Goal: Task Accomplishment & Management: Manage account settings

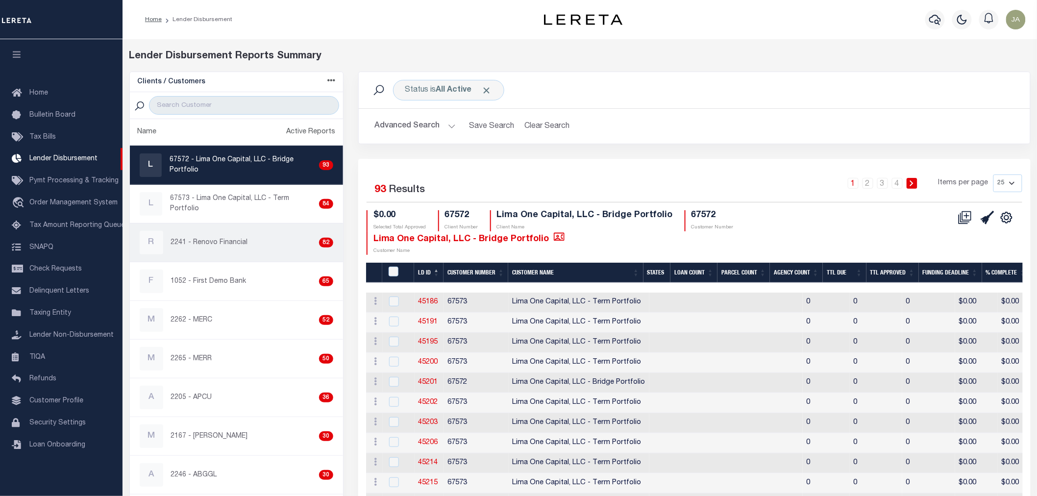
click at [200, 252] on div "R 2241 - Renovo Financial 82" at bounding box center [237, 243] width 194 height 24
checkbox input "true"
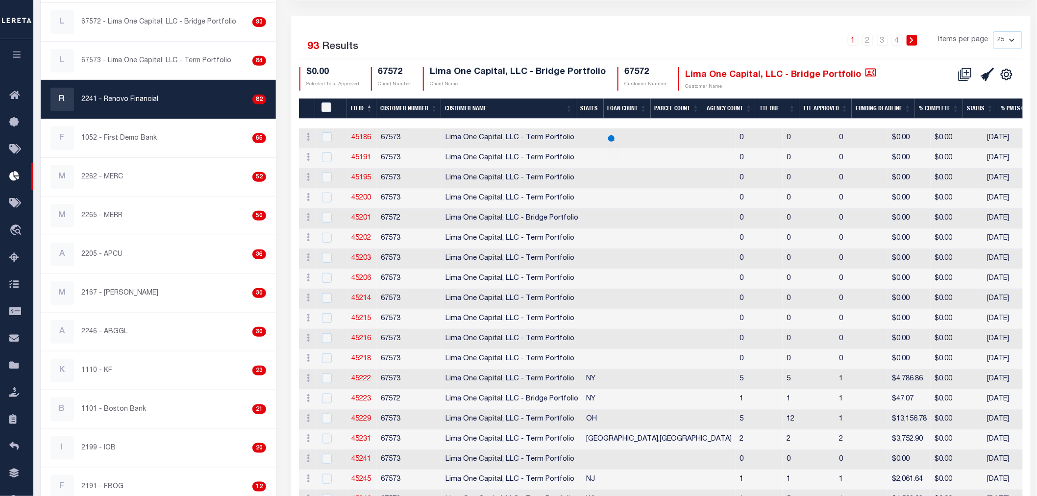
scroll to position [28, 0]
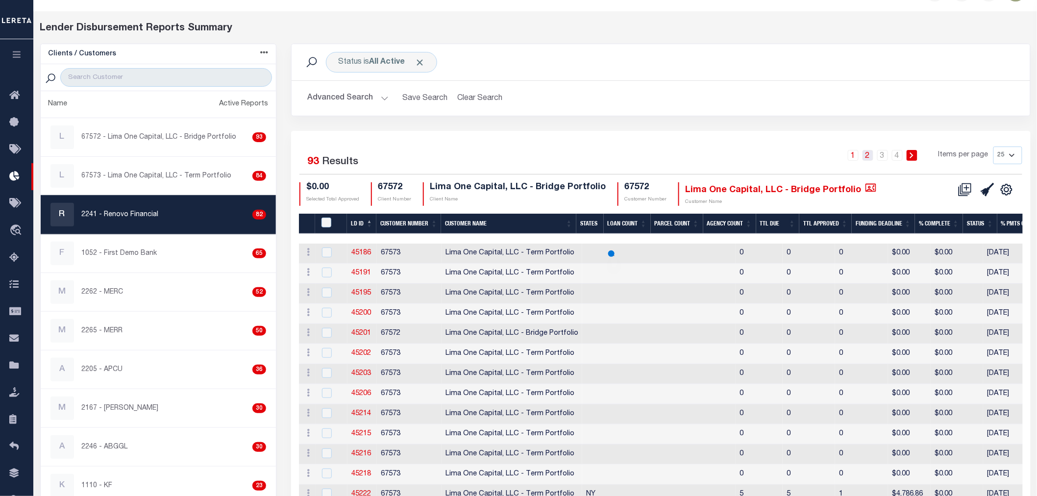
click at [874, 154] on link "2" at bounding box center [868, 155] width 11 height 11
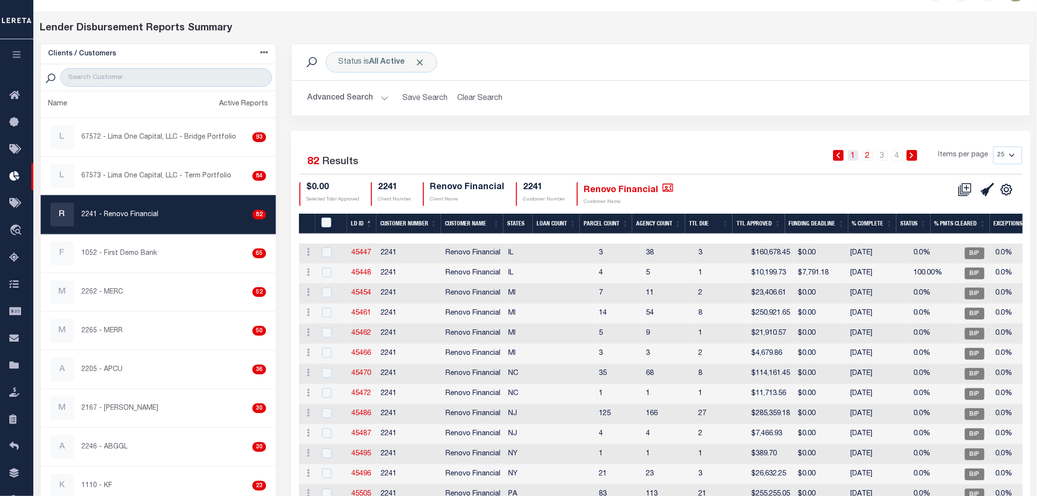
click at [855, 153] on link "1" at bounding box center [853, 155] width 11 height 11
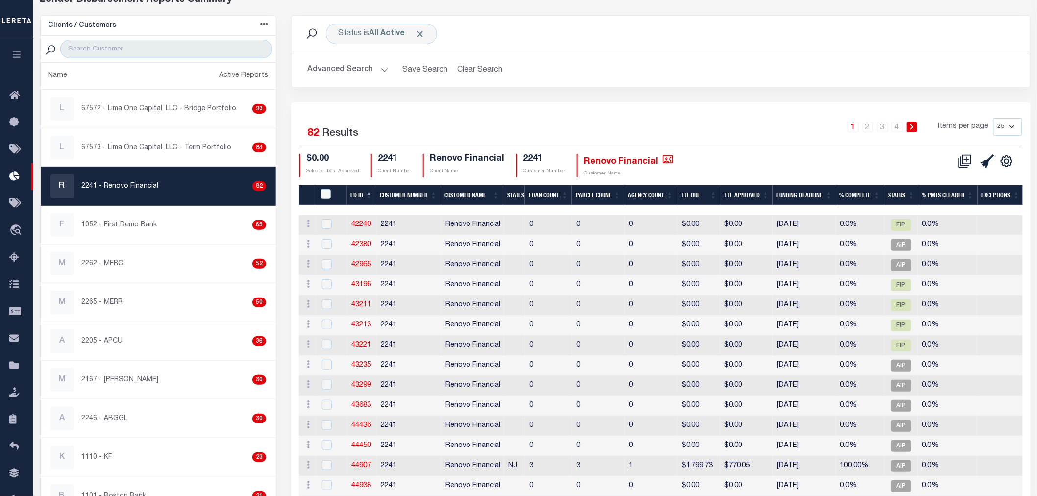
scroll to position [82, 0]
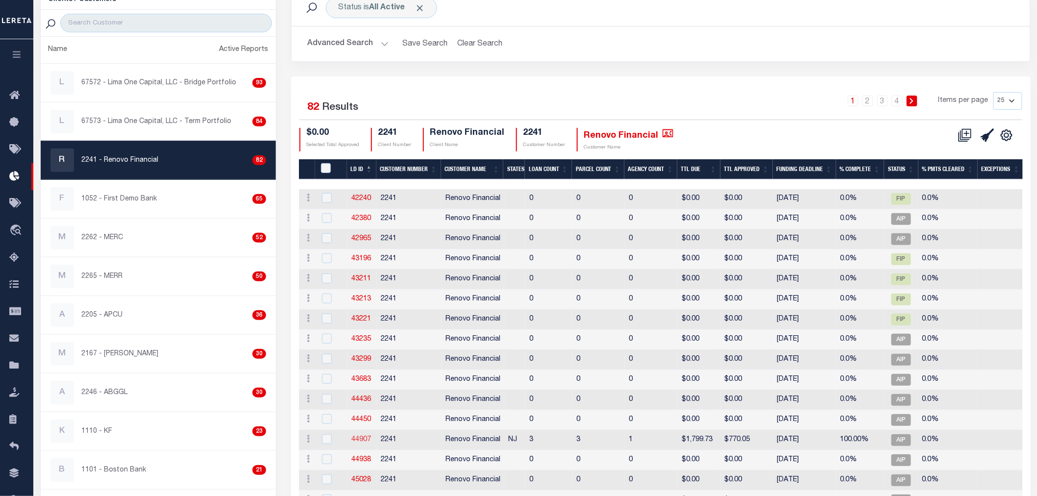
click at [360, 438] on link "44907" at bounding box center [362, 439] width 20 height 7
checkbox input "true"
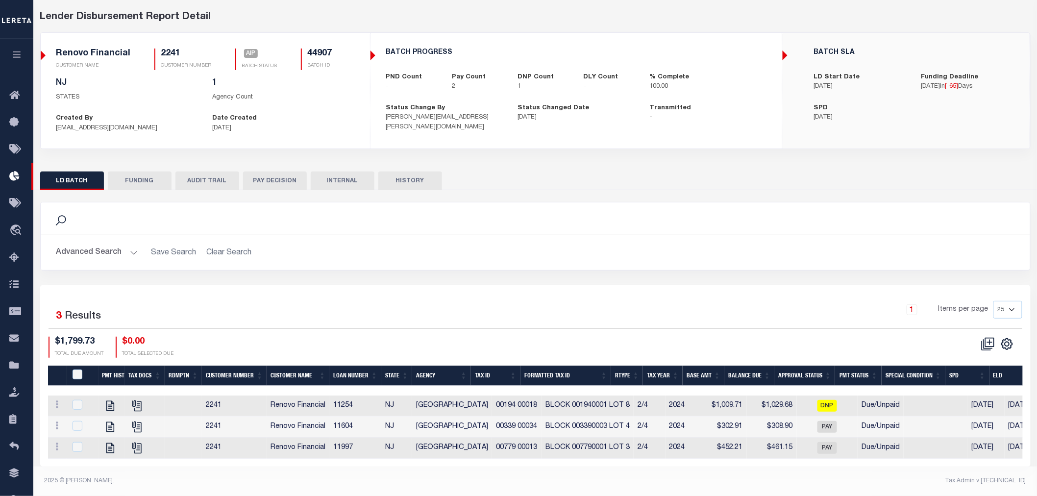
click at [130, 174] on button "FUNDING" at bounding box center [140, 181] width 64 height 19
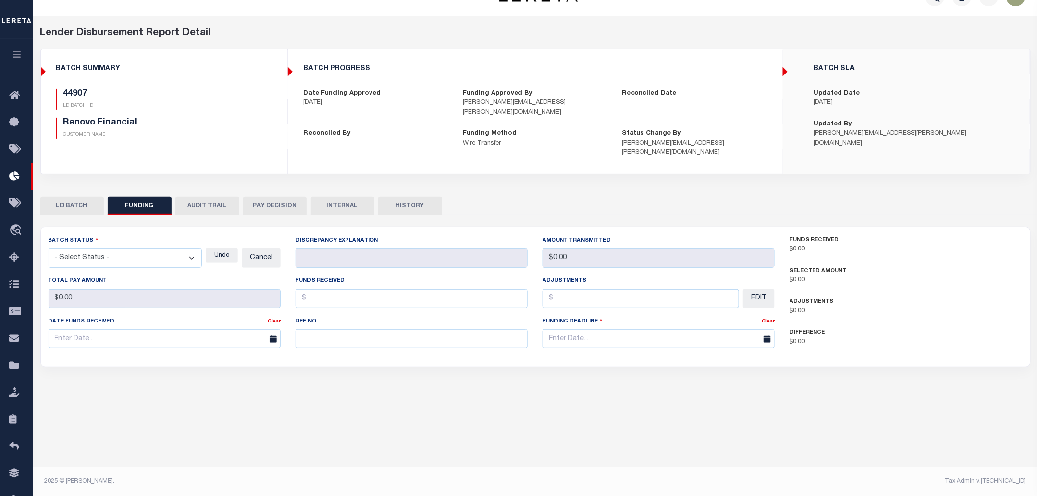
type input "$770.05"
type input "$0"
type input "07/07/2025"
select select "100"
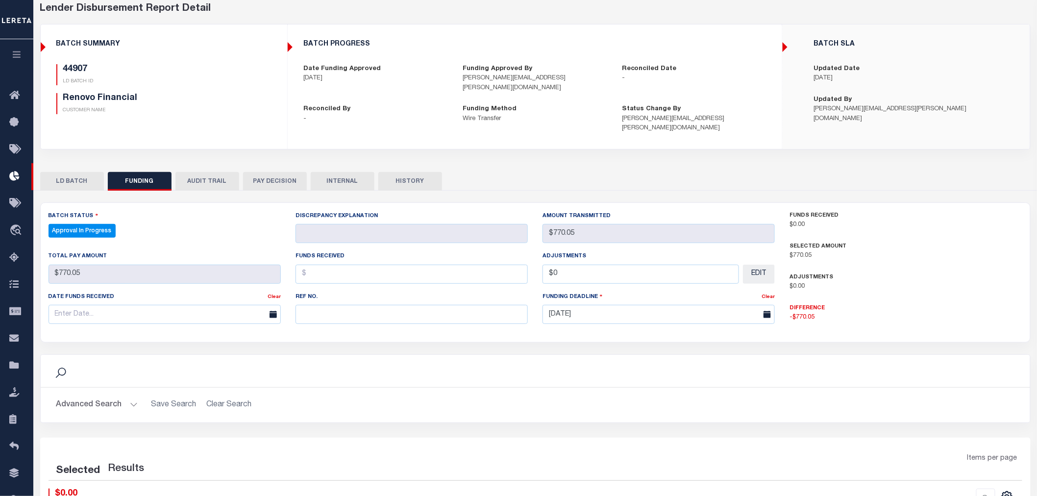
select select "100"
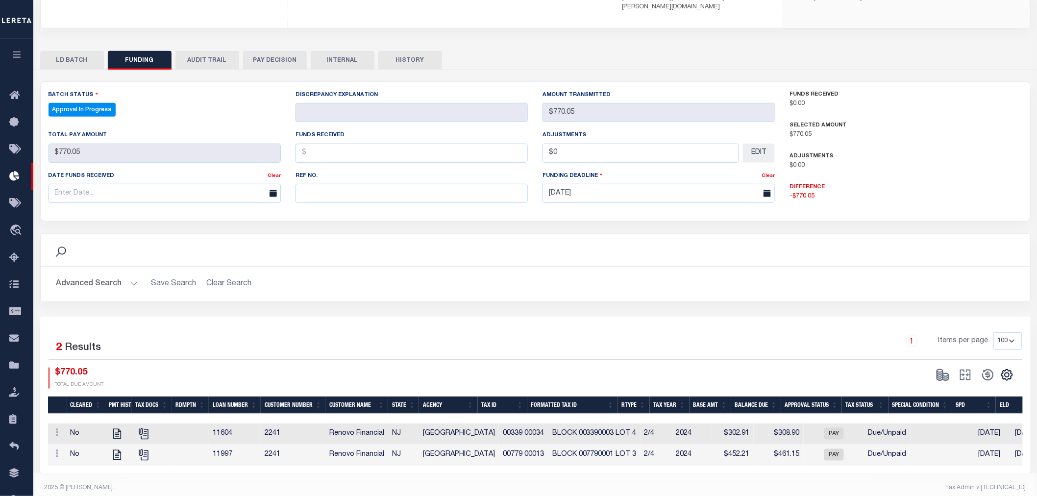
scroll to position [172, 0]
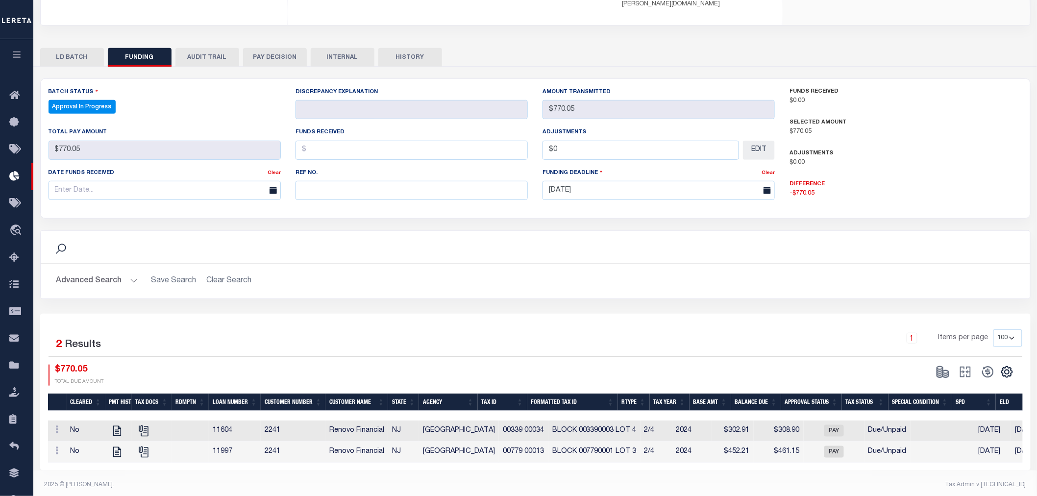
click at [202, 48] on button "AUDIT TRAIL" at bounding box center [208, 57] width 64 height 19
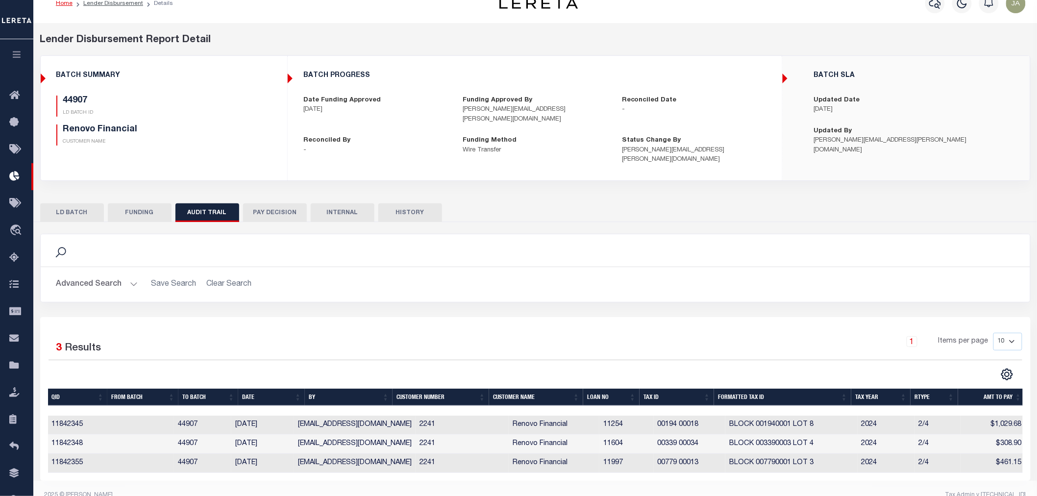
scroll to position [25, 0]
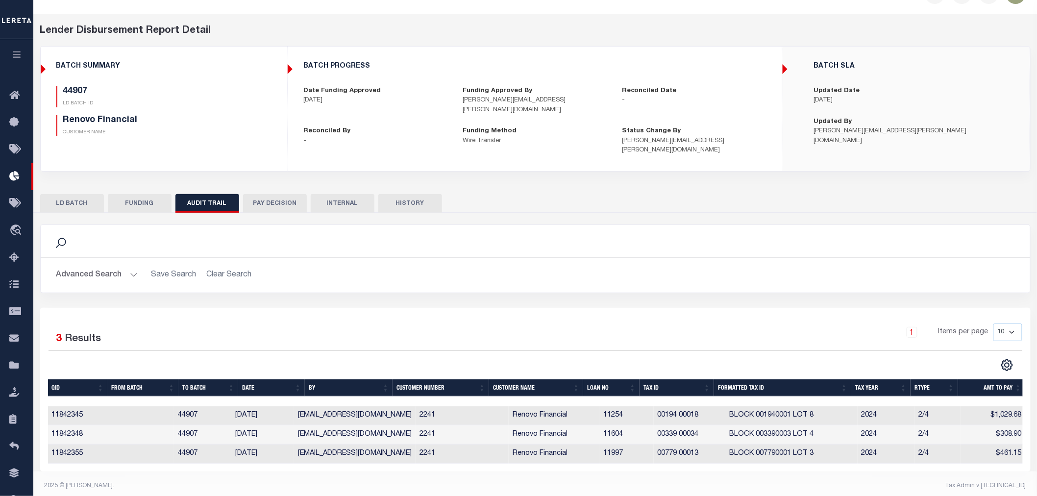
click at [21, 56] on icon "button" at bounding box center [16, 54] width 11 height 9
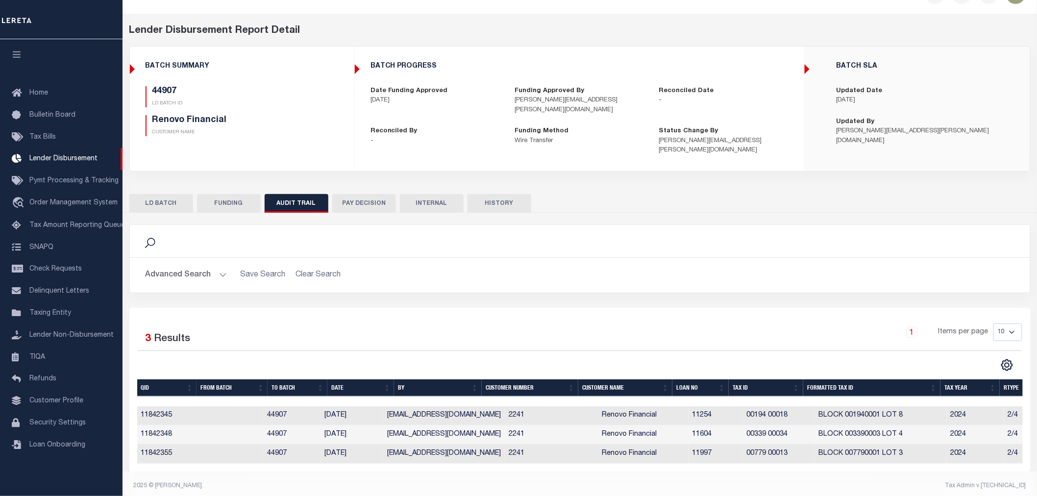
click at [229, 194] on button "FUNDING" at bounding box center [229, 203] width 64 height 19
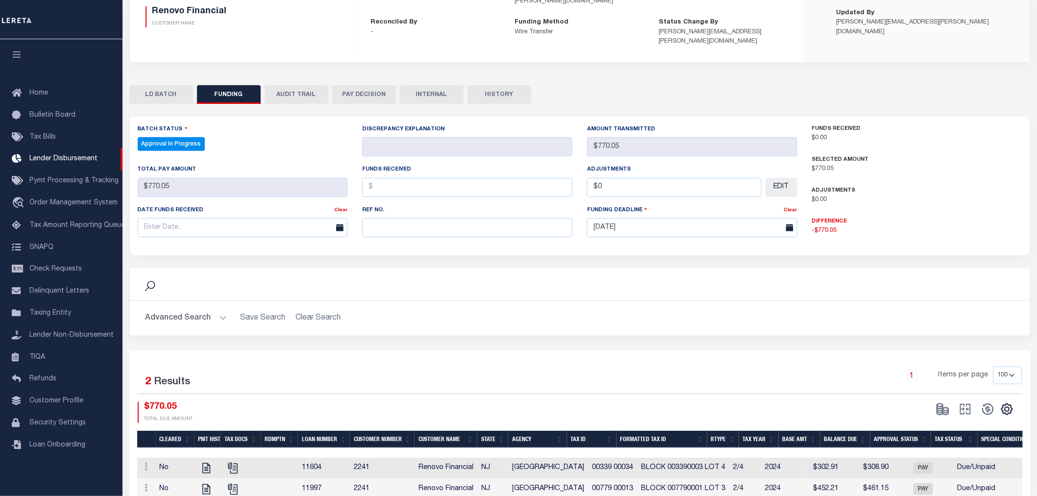
scroll to position [172, 0]
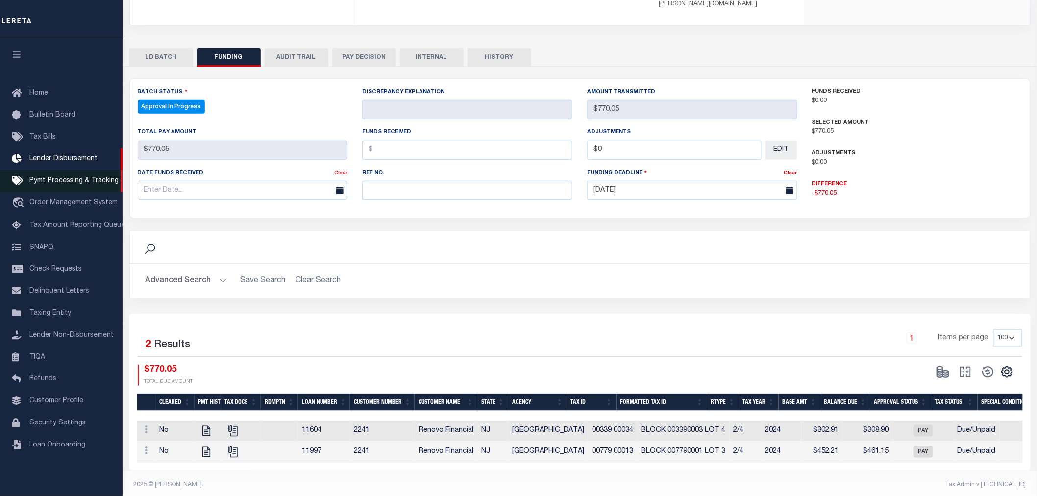
click at [59, 180] on span "Pymt Processing & Tracking" at bounding box center [73, 180] width 89 height 7
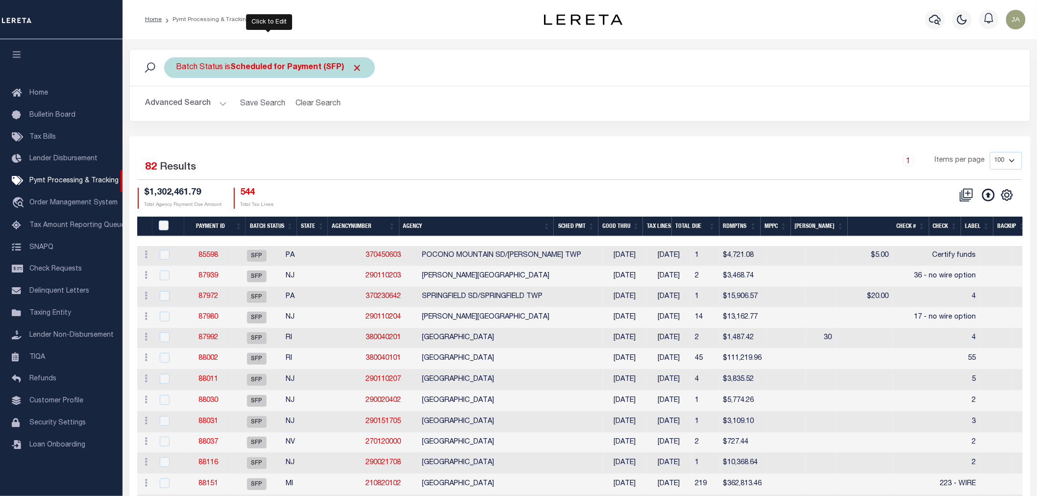
click at [228, 75] on div "Batch Status is Scheduled for Payment (SFP)" at bounding box center [269, 67] width 211 height 21
select select "SFP"
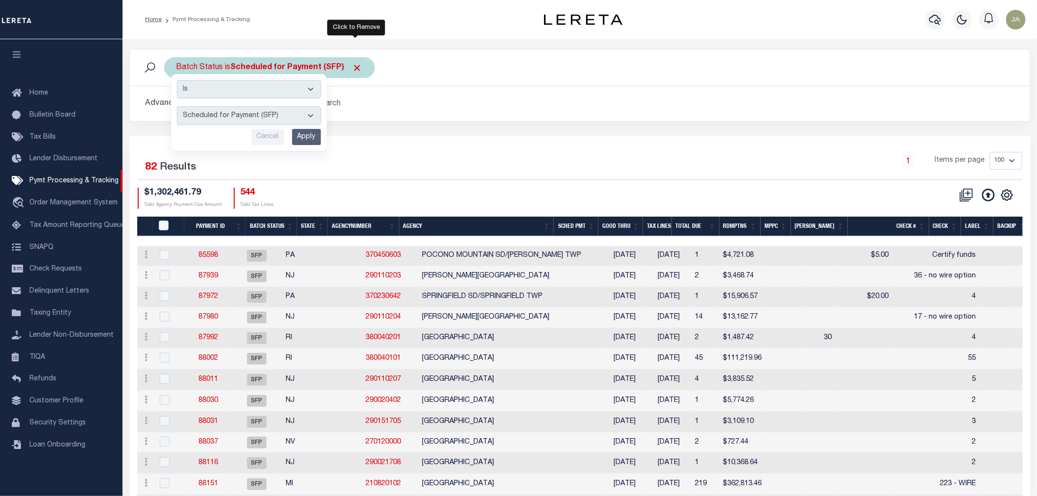
click at [356, 68] on span "Click to Remove" at bounding box center [357, 68] width 10 height 10
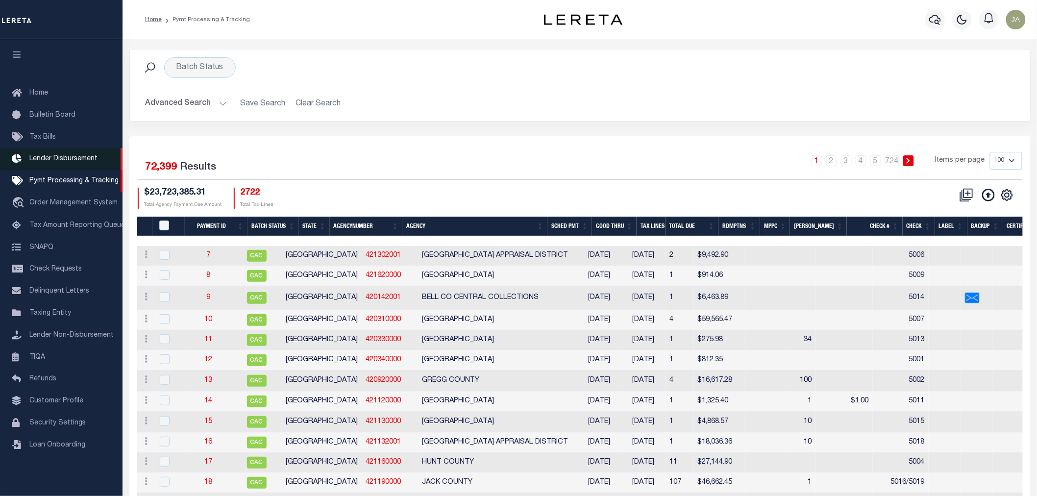
click at [32, 155] on span "Lender Disbursement" at bounding box center [63, 158] width 68 height 7
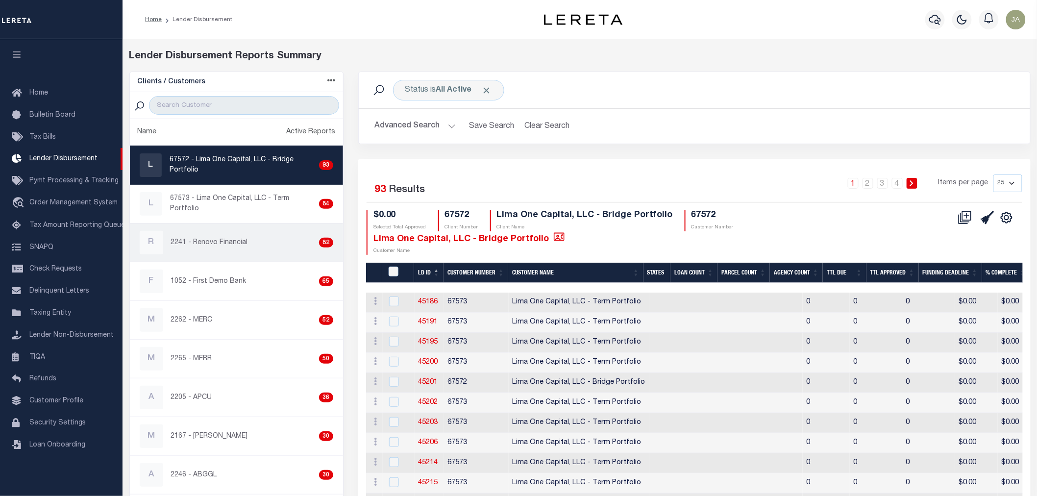
click at [267, 242] on div "R 2241 - Renovo Financial 82" at bounding box center [237, 243] width 194 height 24
checkbox input "true"
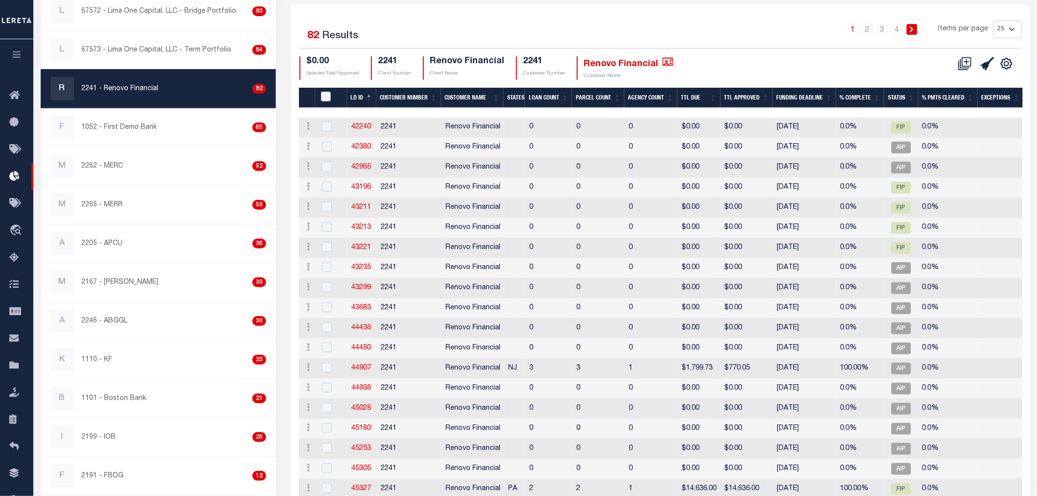
scroll to position [163, 0]
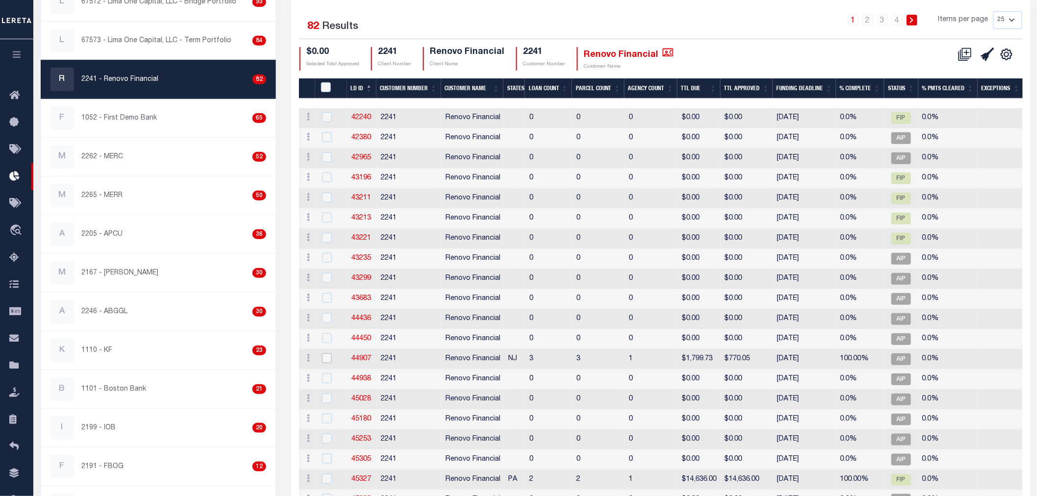
click at [325, 359] on input "checkbox" at bounding box center [327, 358] width 10 height 10
checkbox input "true"
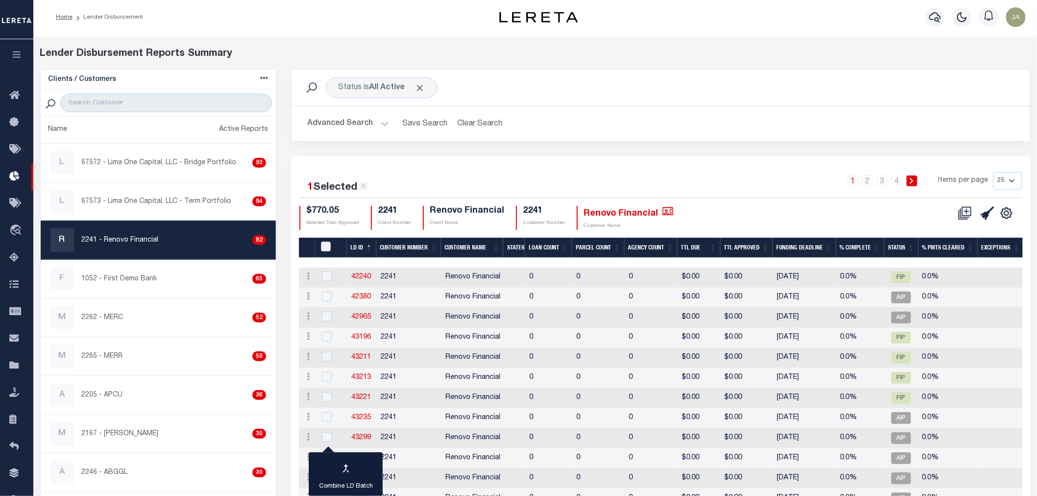
scroll to position [0, 0]
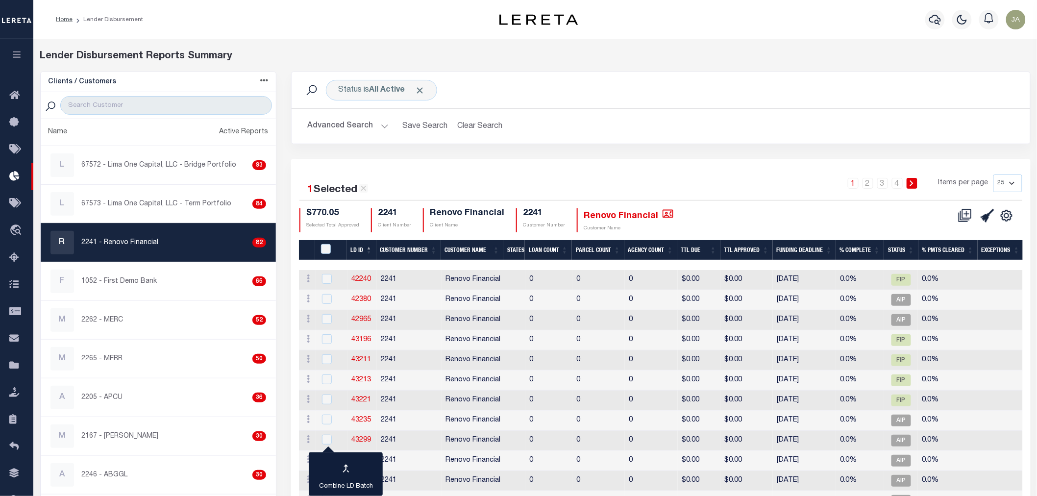
click at [9, 51] on button "button" at bounding box center [16, 55] width 33 height 33
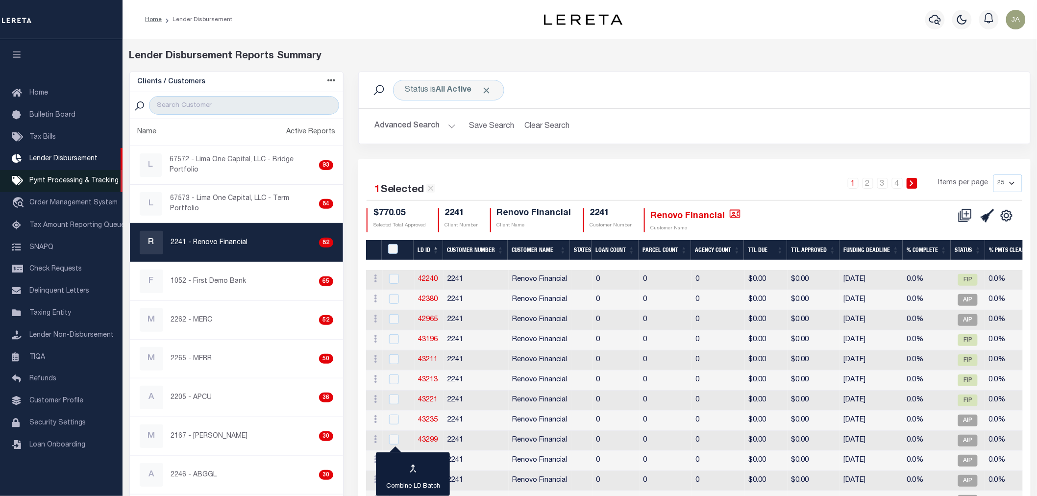
click at [73, 179] on span "Pymt Processing & Tracking" at bounding box center [73, 180] width 89 height 7
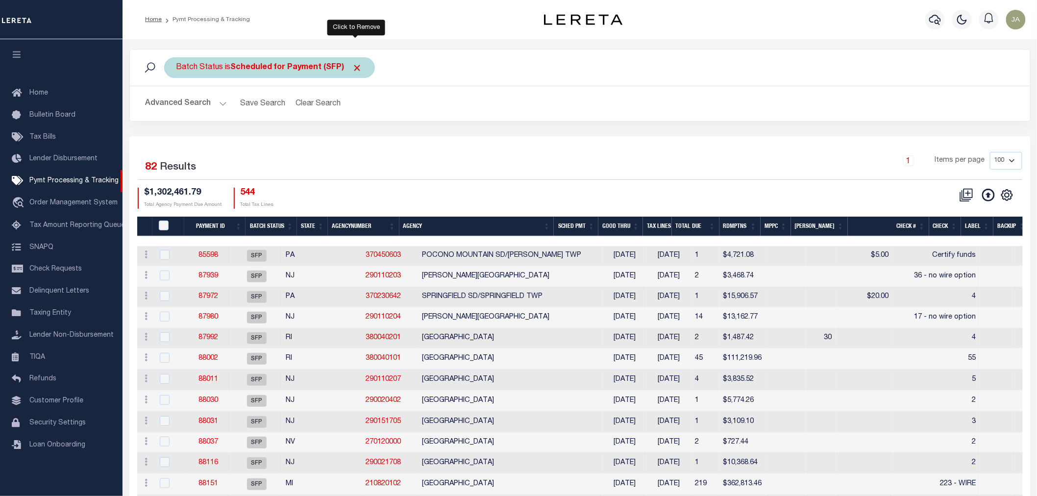
click at [354, 69] on span "Click to Remove" at bounding box center [357, 68] width 10 height 10
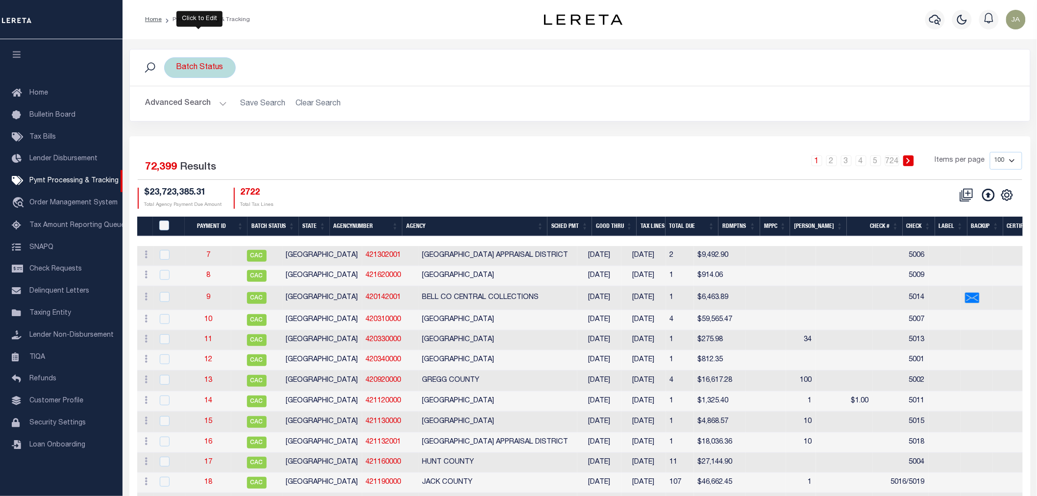
click at [196, 71] on div "Batch Status" at bounding box center [200, 67] width 72 height 21
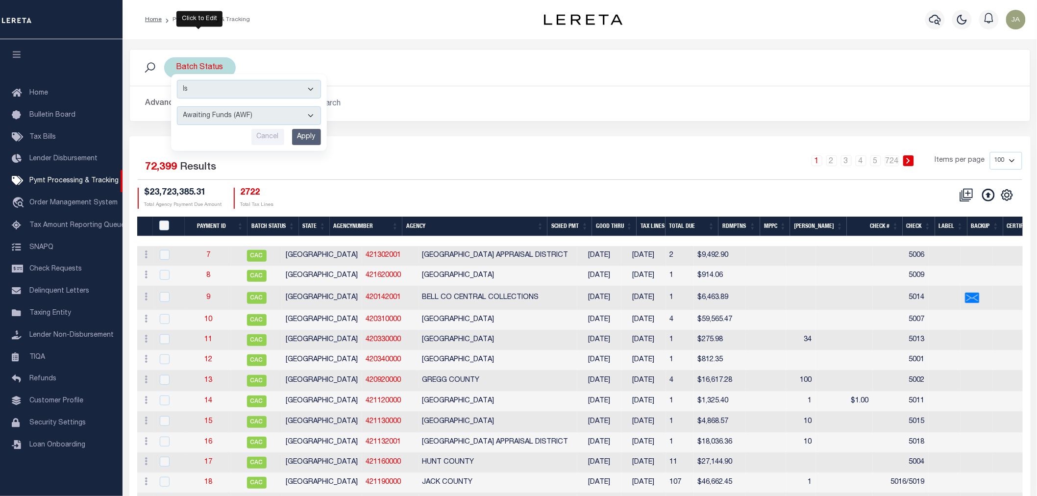
click at [278, 118] on select "Awaiting Funds (AWF) Cleared and Complete (CAC) New Check Needed (NCN) Payment …" at bounding box center [249, 115] width 144 height 19
select select "SFP"
click at [177, 106] on select "Awaiting Funds (AWF) Cleared and Complete (CAC) New Check Needed (NCN) Payment …" at bounding box center [249, 115] width 144 height 19
click at [311, 119] on select "Awaiting Funds (AWF) Cleared and Complete (CAC) New Check Needed (NCN) Payment …" at bounding box center [249, 115] width 144 height 19
click at [307, 115] on select "Awaiting Funds (AWF) Cleared and Complete (CAC) New Check Needed (NCN) Payment …" at bounding box center [249, 115] width 144 height 19
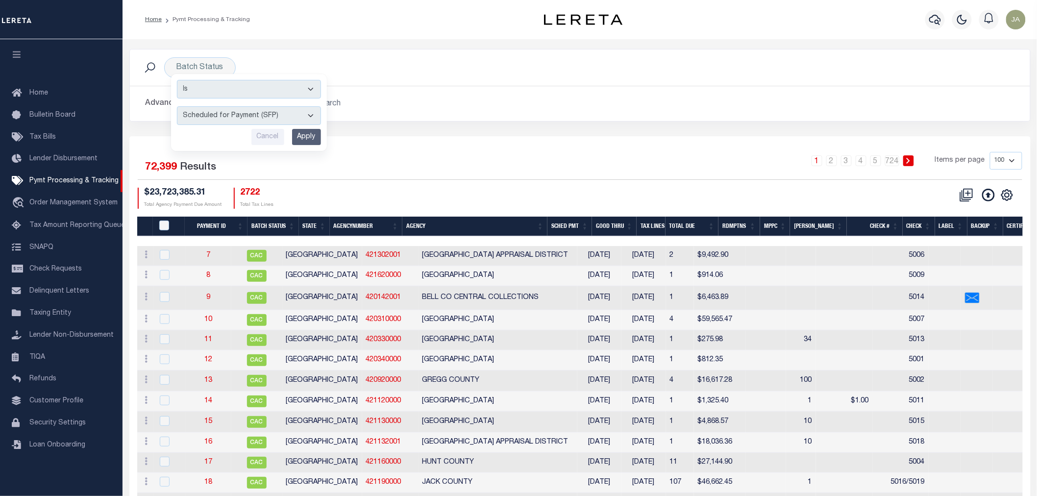
click at [855, 165] on li "4" at bounding box center [861, 160] width 15 height 11
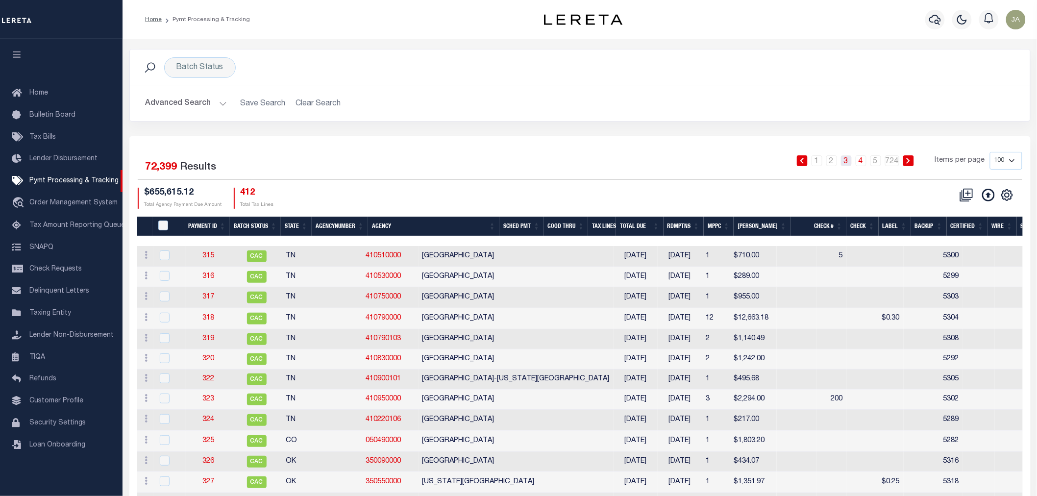
click at [849, 162] on link "3" at bounding box center [846, 160] width 11 height 11
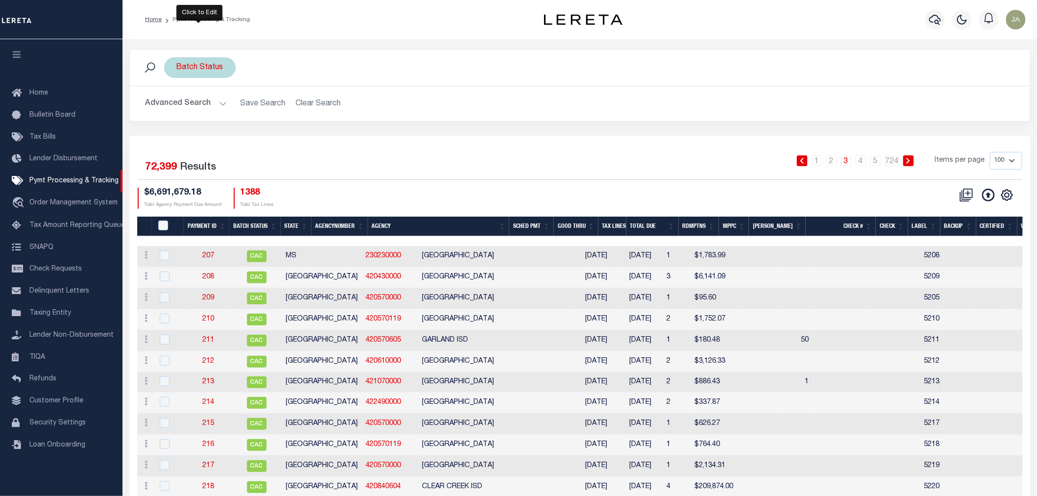
click at [211, 73] on div "Batch Status Is Contains Awaiting Funds (AWF) Cleared and Complete (CAC) New Ch…" at bounding box center [200, 67] width 72 height 21
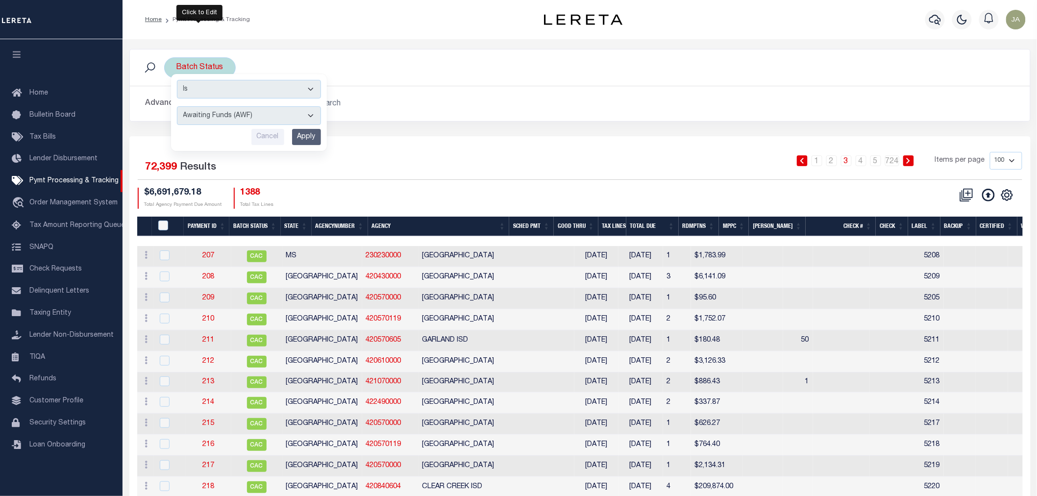
click at [272, 116] on select "Awaiting Funds (AWF) Cleared and Complete (CAC) New Check Needed (NCN) Payment …" at bounding box center [249, 115] width 144 height 19
select select "SFP"
click at [177, 106] on select "Awaiting Funds (AWF) Cleared and Complete (CAC) New Check Needed (NCN) Payment …" at bounding box center [249, 115] width 144 height 19
click at [310, 135] on input "Apply" at bounding box center [306, 137] width 29 height 16
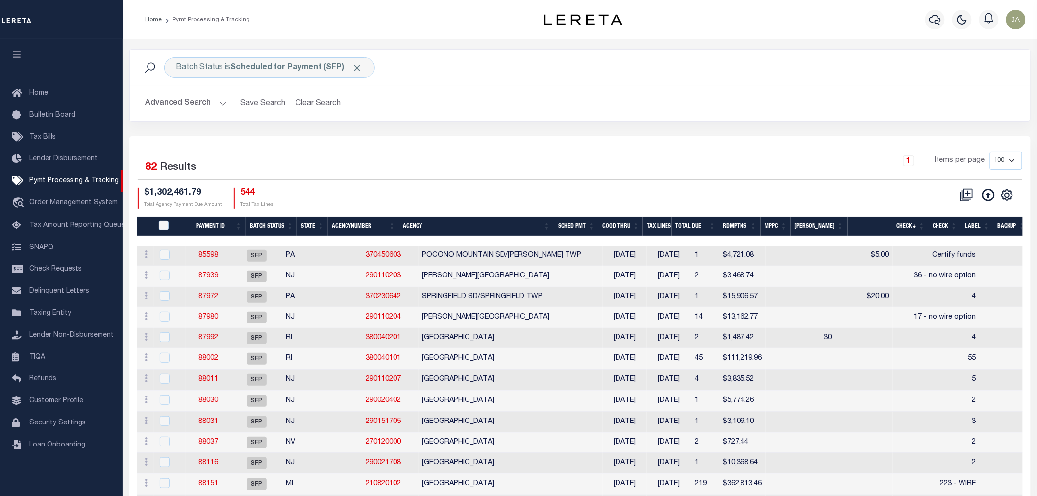
click at [222, 106] on button "Advanced Search" at bounding box center [186, 103] width 81 height 19
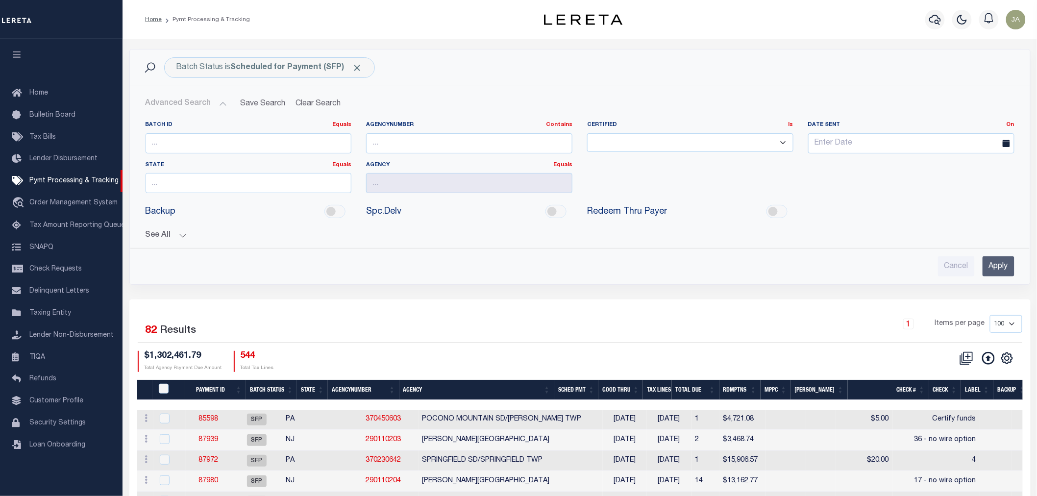
click at [221, 104] on button "Advanced Search" at bounding box center [186, 103] width 81 height 19
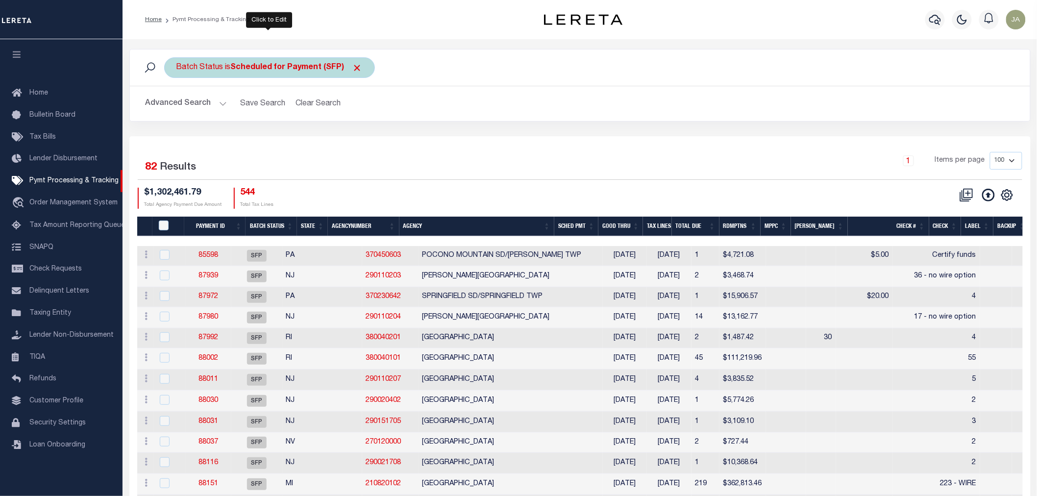
click at [346, 75] on div "Batch Status is Scheduled for Payment (SFP)" at bounding box center [269, 67] width 211 height 21
select select "SFP"
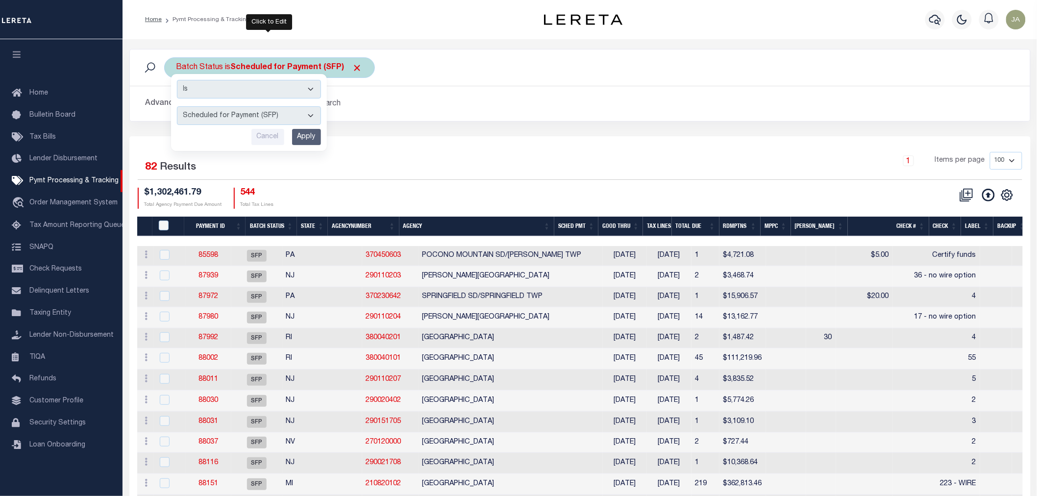
click at [314, 116] on select "Awaiting Funds (AWF) Cleared and Complete (CAC) New Check Needed (NCN) Payment …" at bounding box center [249, 115] width 144 height 19
click at [307, 119] on select "Awaiting Funds (AWF) Cleared and Complete (CAC) New Check Needed (NCN) Payment …" at bounding box center [249, 115] width 144 height 19
drag, startPoint x: 448, startPoint y: 238, endPoint x: 579, endPoint y: 239, distance: 130.9
click at [579, 239] on div at bounding box center [826, 241] width 1378 height 10
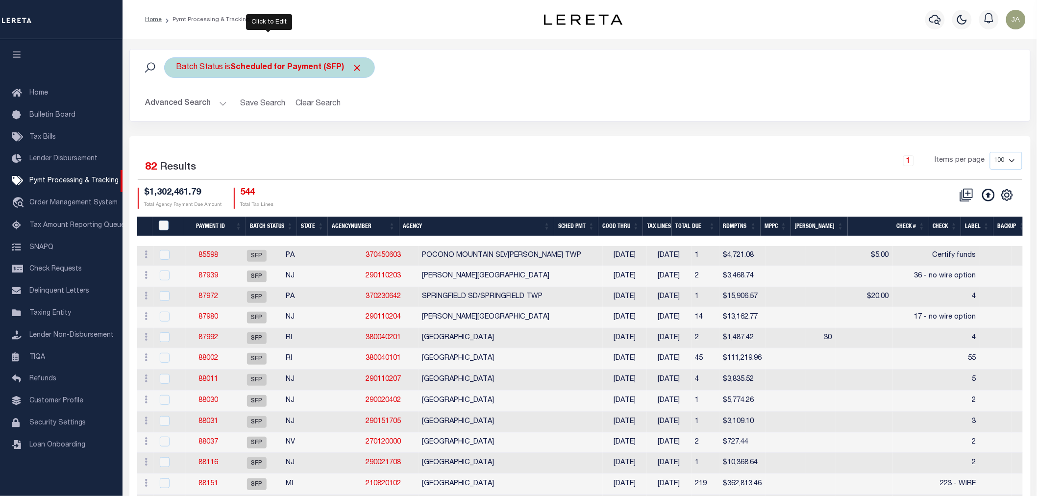
click at [345, 70] on b "Scheduled for Payment (SFP)" at bounding box center [297, 68] width 132 height 8
select select "SFP"
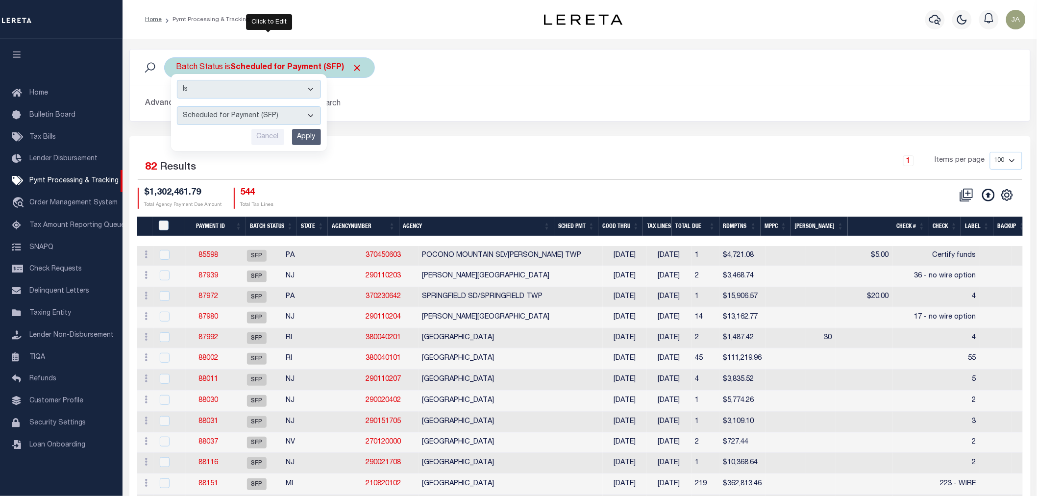
click at [313, 115] on select "Awaiting Funds (AWF) Cleared and Complete (CAC) New Check Needed (NCN) Payment …" at bounding box center [249, 115] width 144 height 19
click at [464, 156] on div "1 Items per page 100 200 500 1000" at bounding box center [692, 164] width 660 height 25
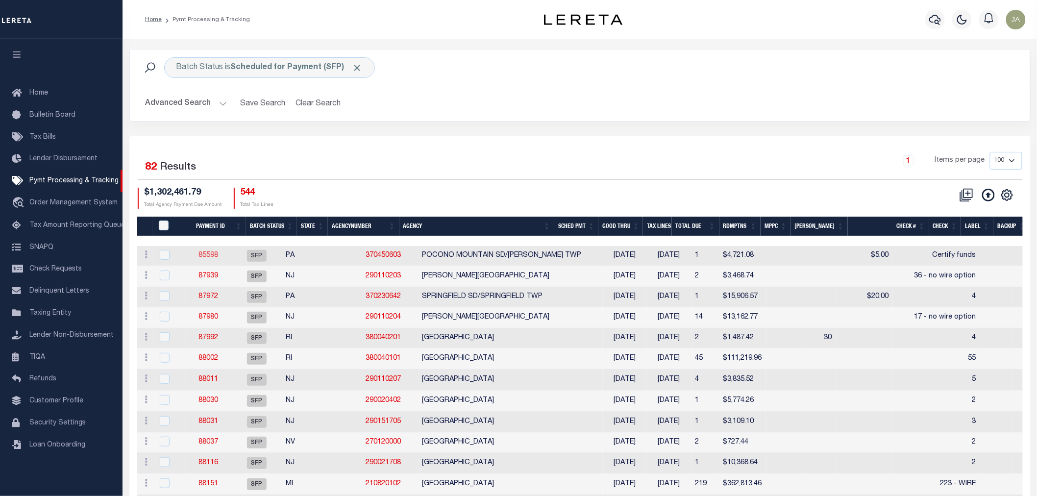
click at [218, 254] on link "85598" at bounding box center [209, 255] width 20 height 7
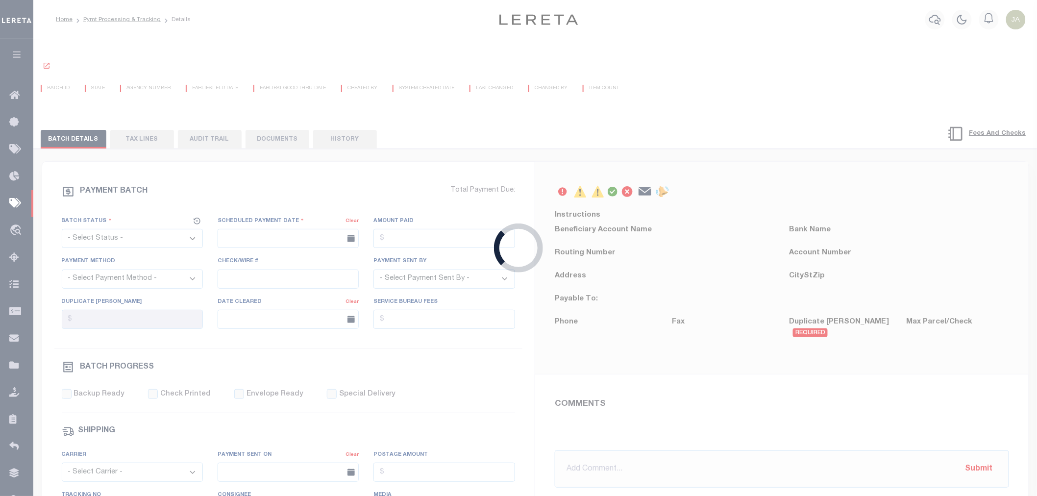
select select "SFP"
type input "04/30/2025"
type input "$4,721.08"
type input "Certify funds"
select select
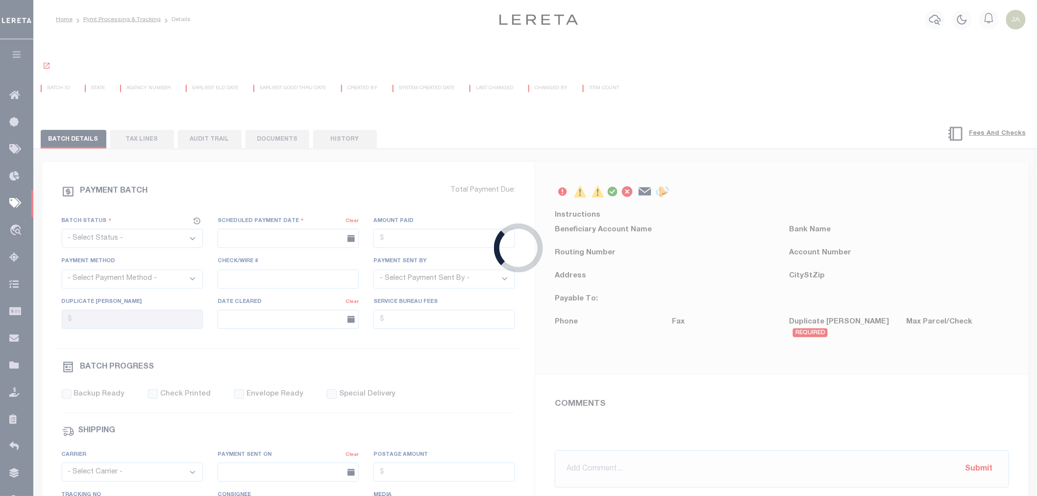
type input "Audria"
type input "N"
radio input "true"
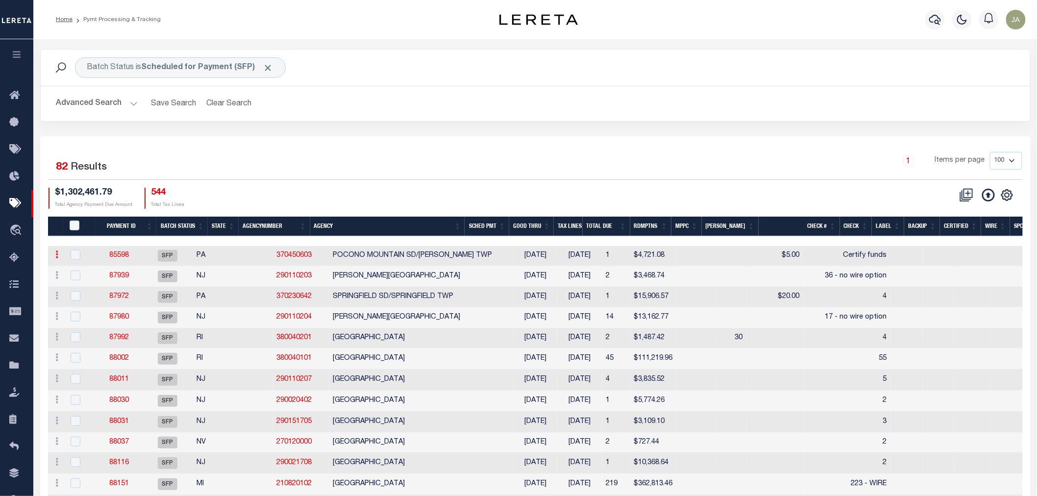
click at [57, 258] on icon at bounding box center [57, 255] width 3 height 8
click at [57, 262] on ul "ACTIONS Delete Batch" at bounding box center [85, 278] width 67 height 33
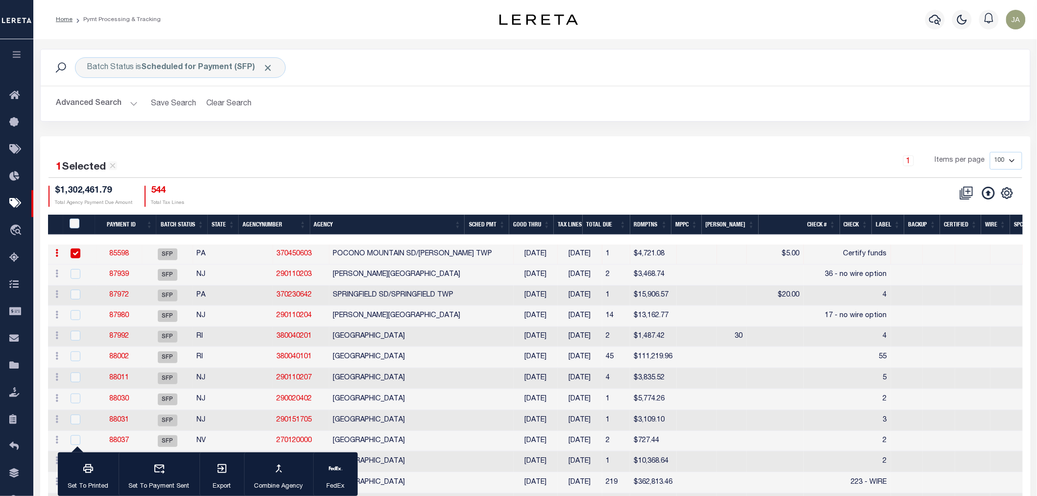
click at [78, 255] on input "checkbox" at bounding box center [76, 254] width 10 height 10
checkbox input "false"
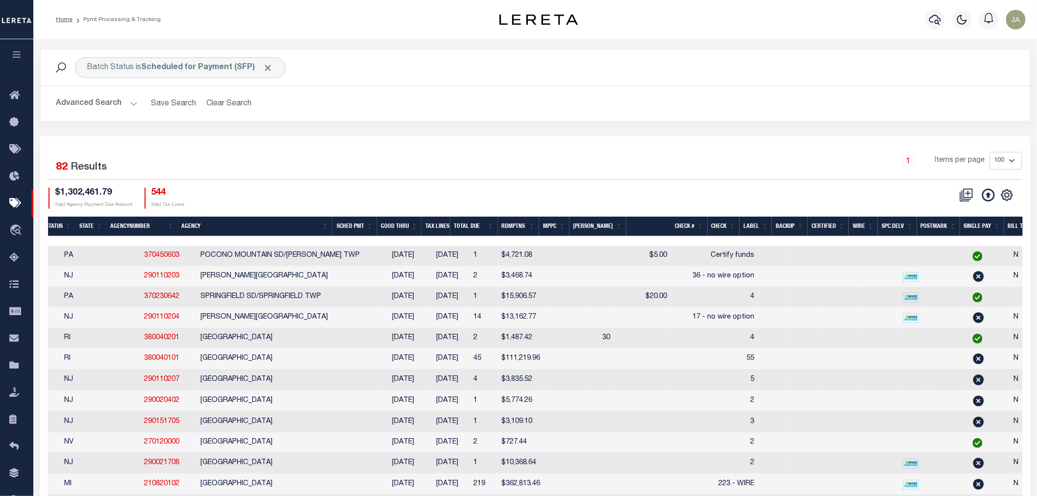
scroll to position [0, 177]
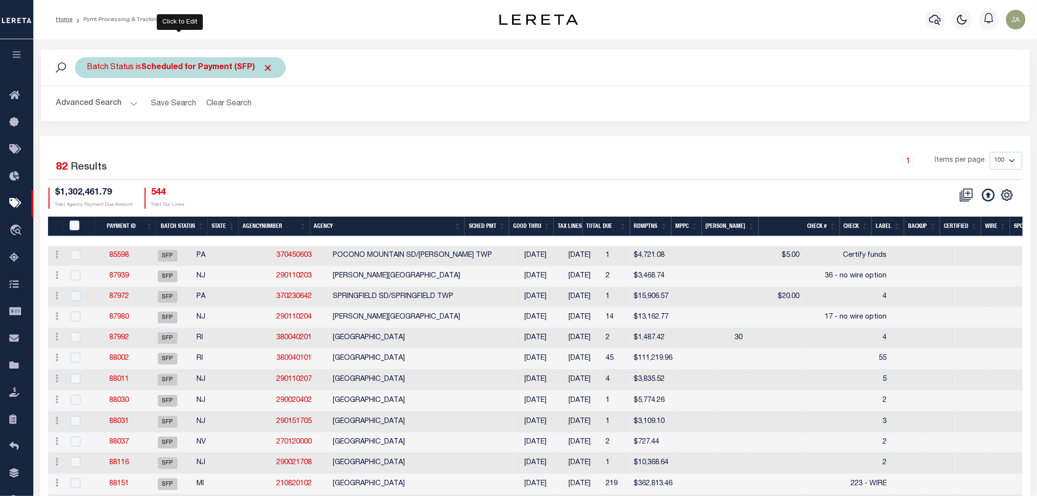
click at [256, 70] on b "Scheduled for Payment (SFP)" at bounding box center [208, 68] width 132 height 8
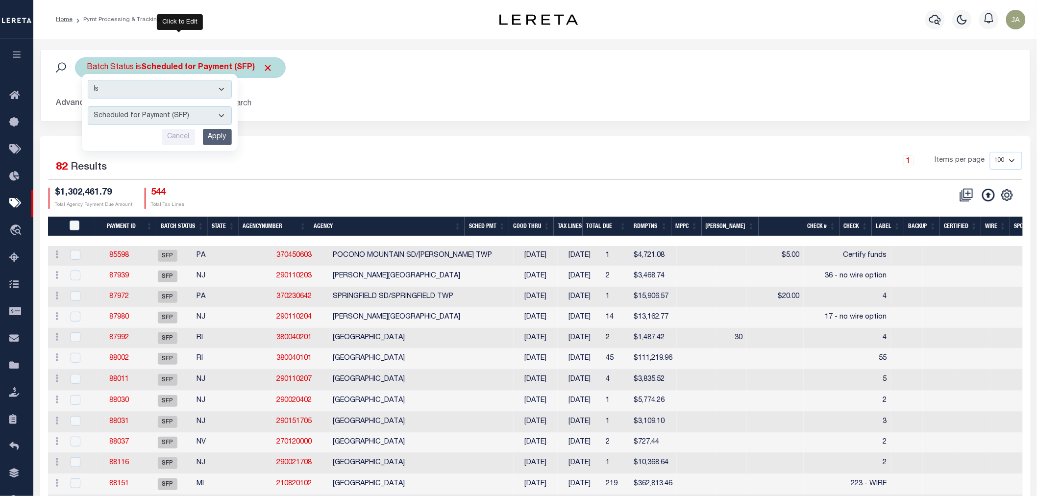
click at [218, 116] on select "Awaiting Funds (AWF) Cleared and Complete (CAC) New Check Needed (NCN) Payment …" at bounding box center [160, 115] width 144 height 19
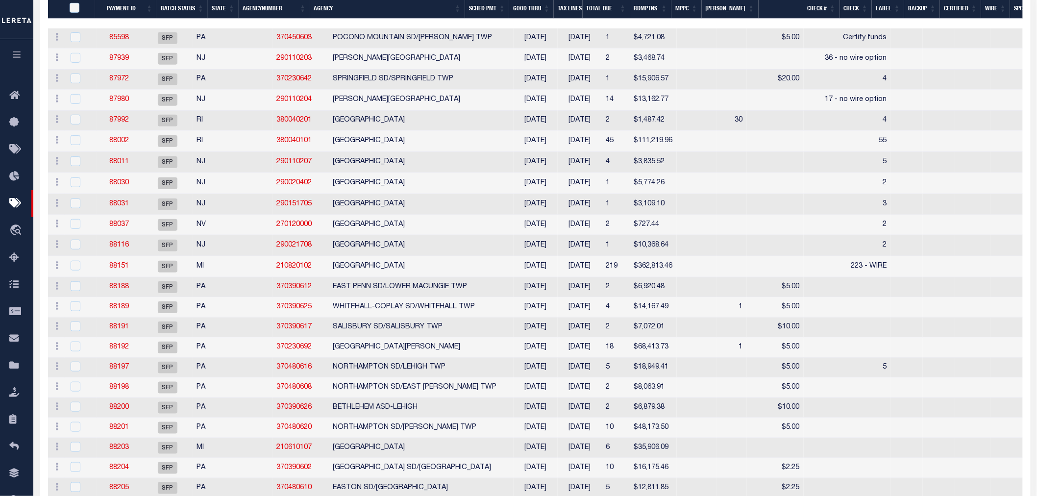
scroll to position [0, 0]
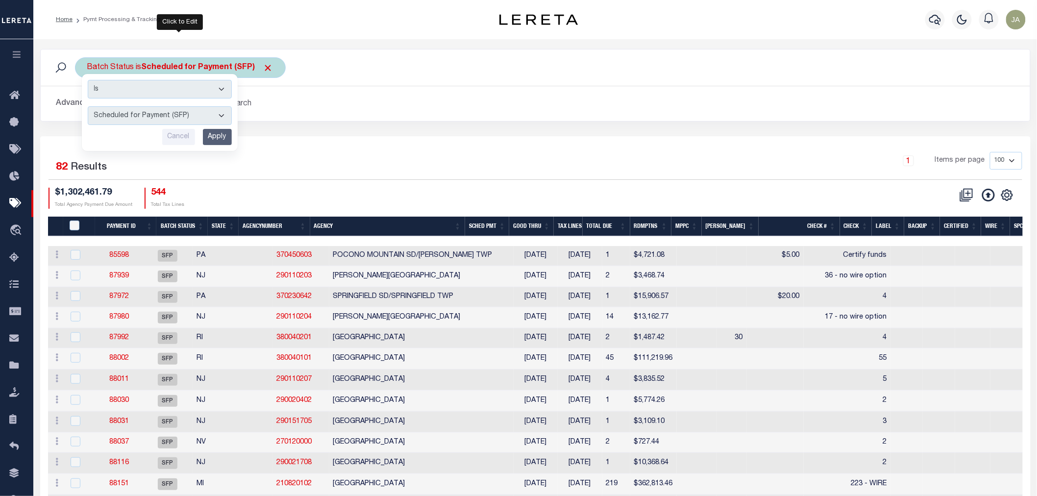
click at [219, 115] on select "Awaiting Funds (AWF) Cleared and Complete (CAC) New Check Needed (NCN) Payment …" at bounding box center [160, 115] width 144 height 19
select select "RRT"
click at [88, 106] on select "Awaiting Funds (AWF) Cleared and Complete (CAC) New Check Needed (NCN) Payment …" at bounding box center [160, 115] width 144 height 19
click at [212, 139] on input "Apply" at bounding box center [217, 137] width 29 height 16
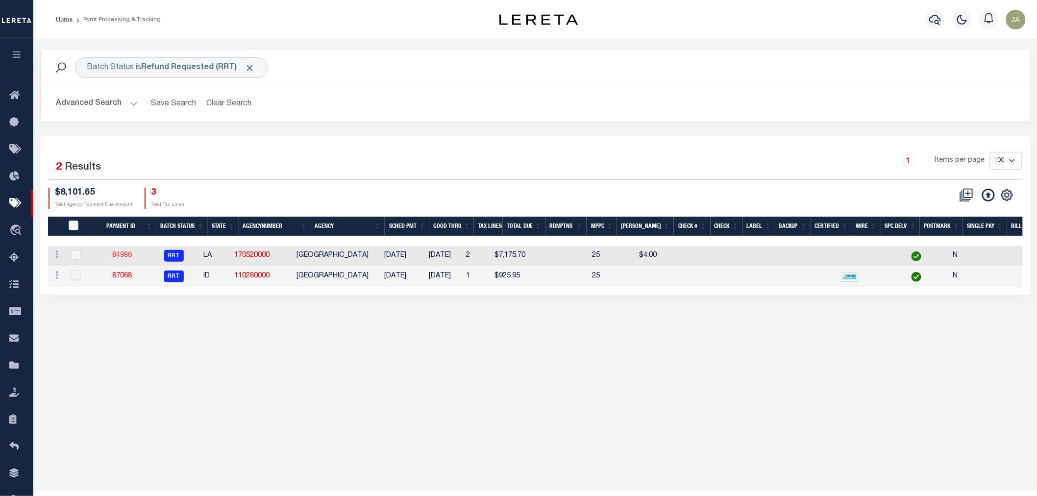
click at [123, 257] on link "84986" at bounding box center [123, 255] width 20 height 7
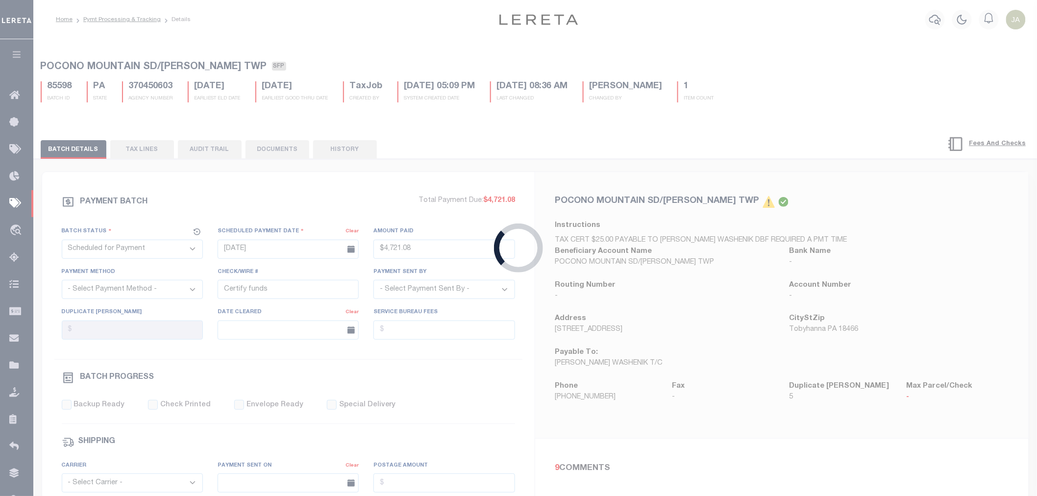
select select "RRT"
type input "02/21/2025"
select select
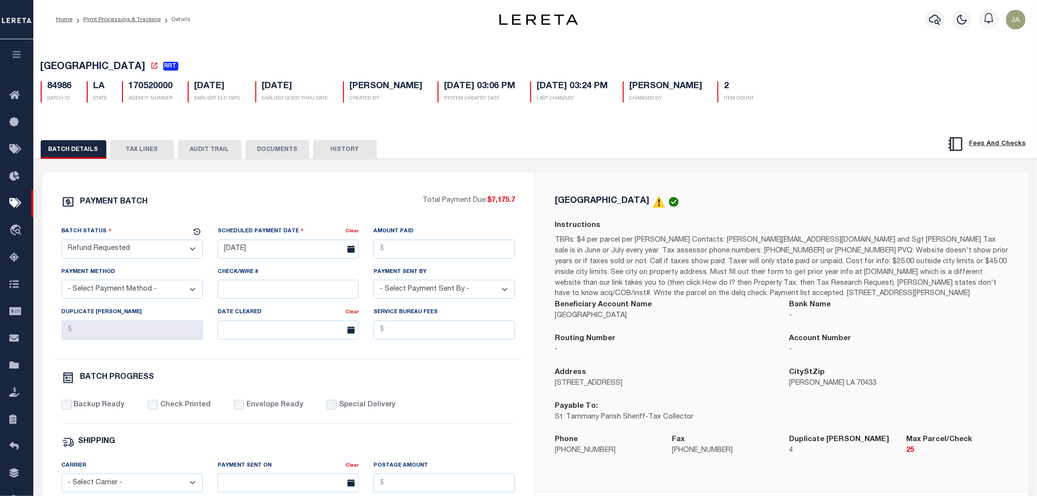
click at [202, 151] on button "AUDIT TRAIL" at bounding box center [210, 149] width 64 height 19
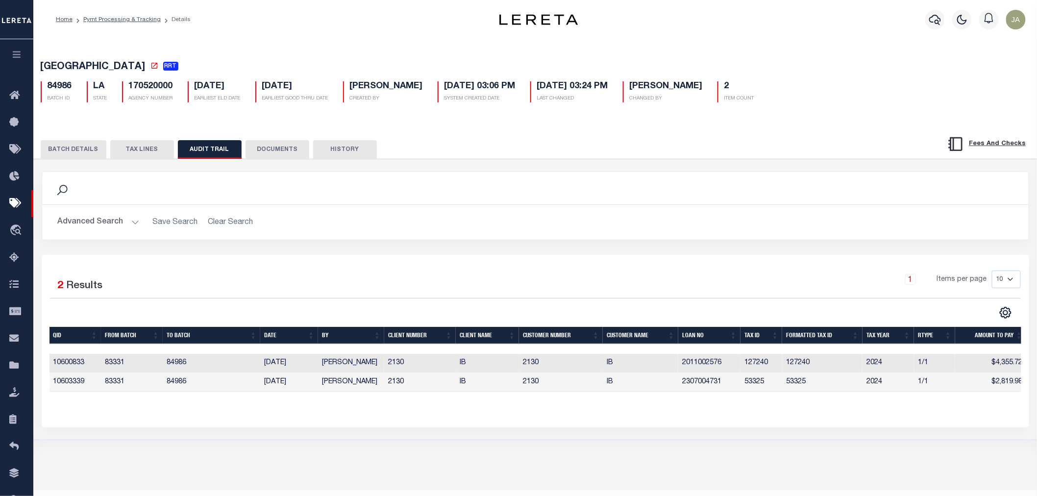
click at [298, 147] on button "DOCUMENTS" at bounding box center [278, 149] width 64 height 19
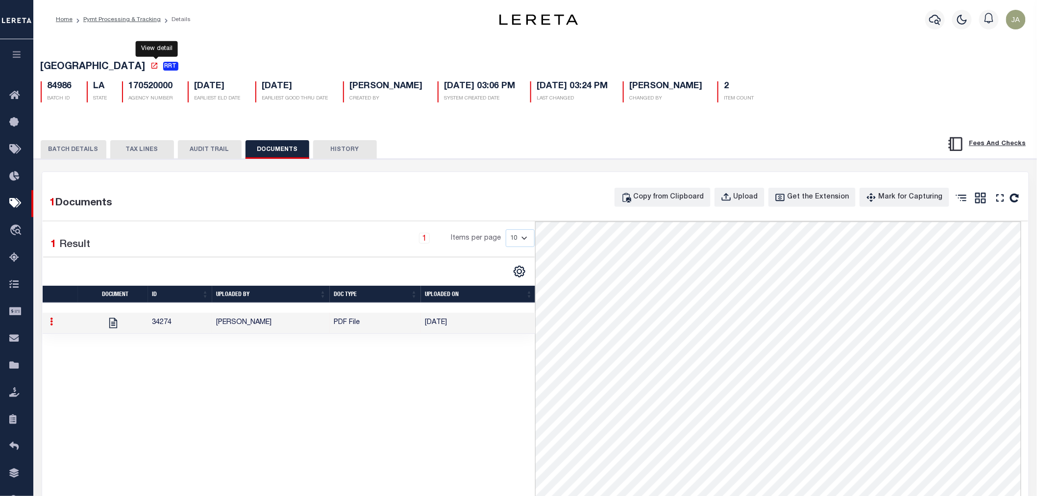
click at [155, 71] on link at bounding box center [156, 68] width 11 height 10
click at [491, 216] on div "1 Documents Copy from Clipboard Upload Get the Extension Mark for Capturing Got…" at bounding box center [535, 436] width 987 height 529
drag, startPoint x: 10, startPoint y: 51, endPoint x: 12, endPoint y: 56, distance: 5.3
click at [11, 52] on button "button" at bounding box center [16, 55] width 33 height 33
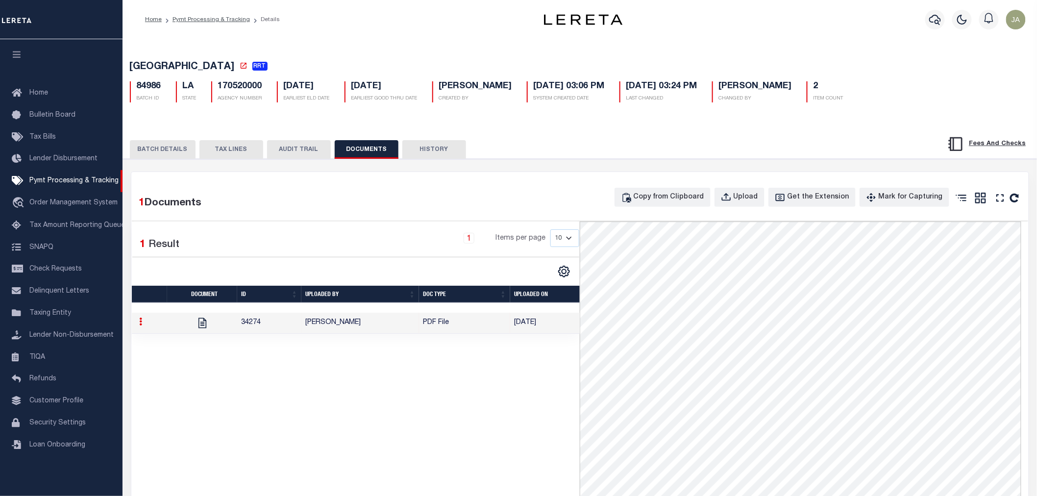
click at [262, 439] on div "1 Selected 1 Result 1 Items per page 10 25 50 100" at bounding box center [356, 458] width 449 height 472
click at [43, 380] on span "Refunds" at bounding box center [42, 379] width 27 height 7
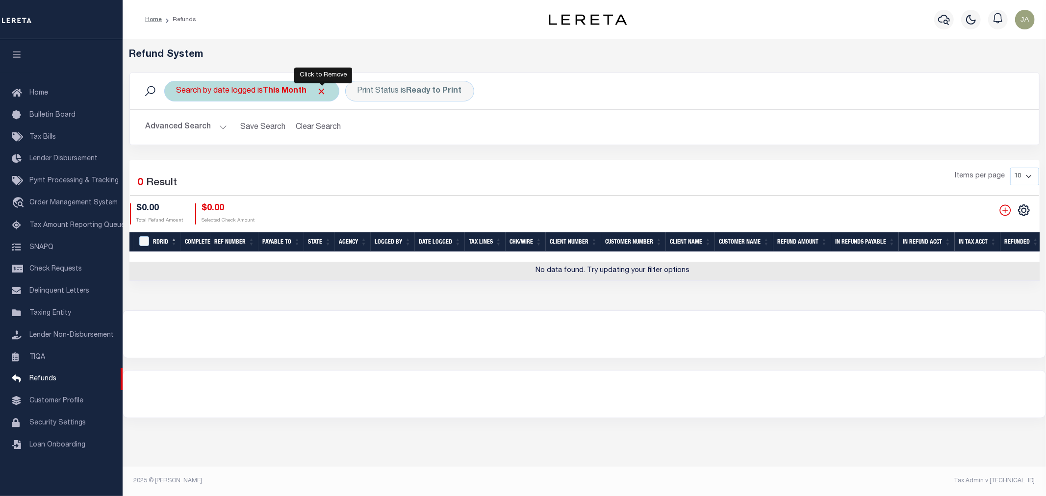
click at [325, 92] on span "Click to Remove" at bounding box center [322, 91] width 10 height 10
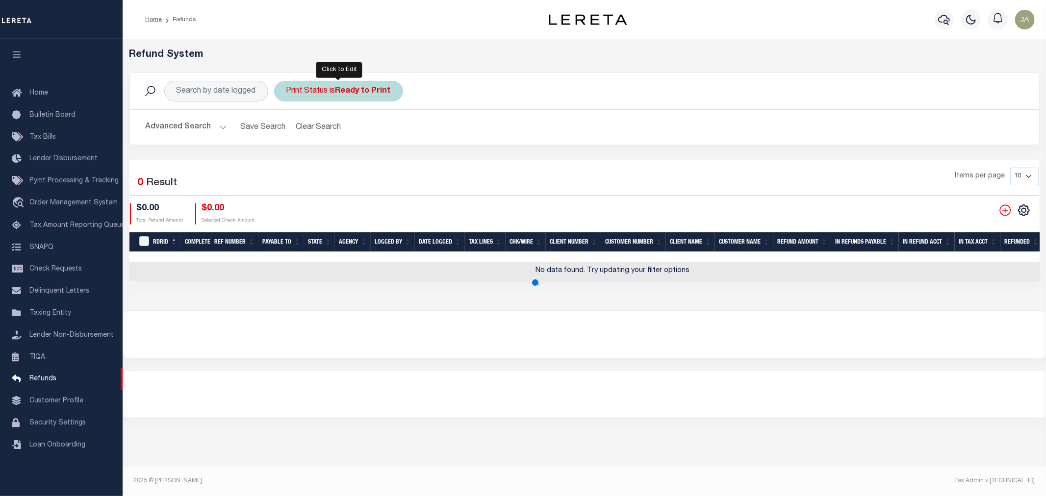
click at [329, 92] on div "Print Status is Ready to Print" at bounding box center [338, 91] width 129 height 21
select select "Ready to Print"
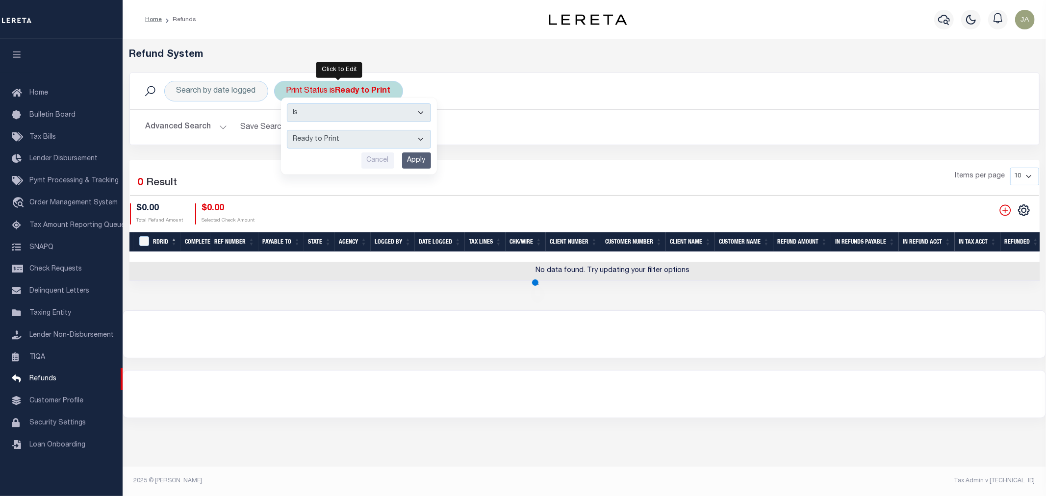
click at [329, 92] on div "Print Status is Ready to Print Is Contains --ALL-- Ready to Write Ready to Prin…" at bounding box center [338, 91] width 129 height 21
select select "Ready to Print"
click at [216, 97] on div "Search by date logged" at bounding box center [216, 91] width 104 height 21
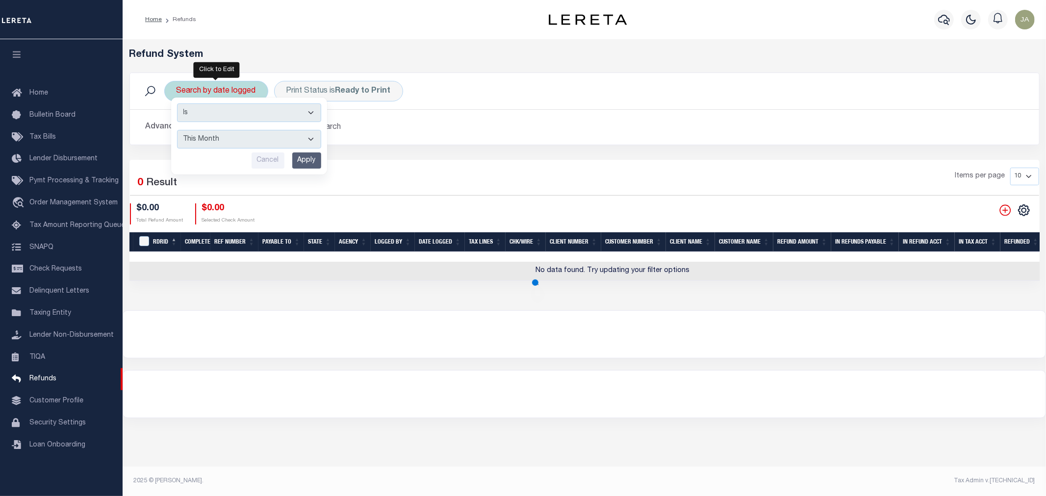
click at [314, 138] on select "This Month Last Month Last Three Months This Year Last Year" at bounding box center [249, 139] width 144 height 19
select select "This Year"
click at [177, 130] on select "This Month Last Month Last Three Months This Year Last Year" at bounding box center [249, 139] width 144 height 19
click at [353, 94] on b "Ready to Print" at bounding box center [362, 91] width 55 height 8
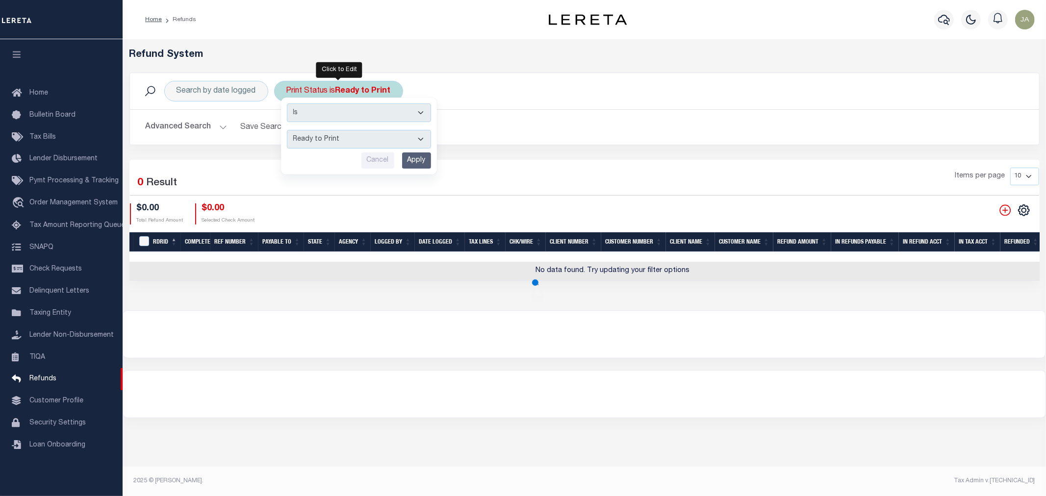
click at [404, 140] on select "--ALL-- Ready to Write Ready to Print Printed" at bounding box center [359, 139] width 144 height 19
select select "All"
click at [287, 130] on select "--ALL-- Ready to Write Ready to Print Printed" at bounding box center [359, 139] width 144 height 19
click at [424, 162] on input "Apply" at bounding box center [416, 160] width 29 height 16
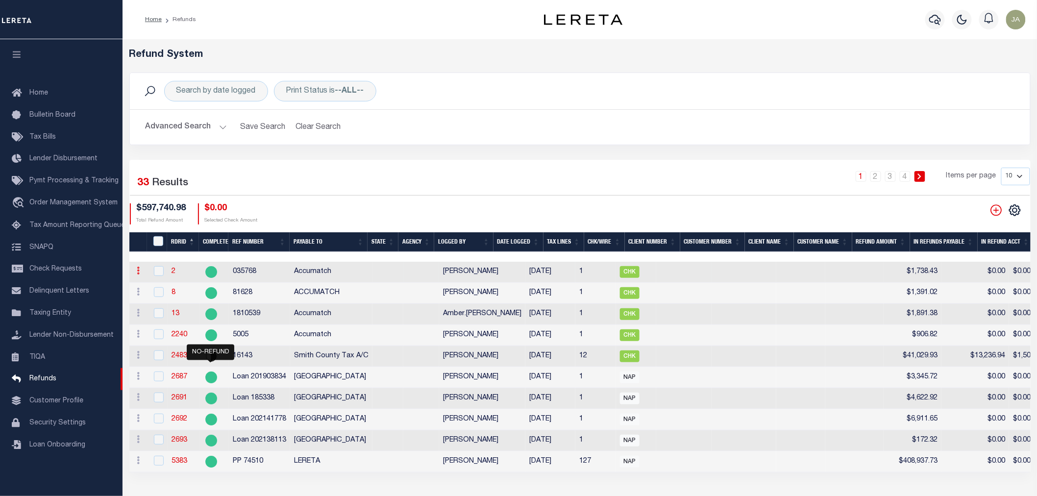
click at [137, 275] on icon at bounding box center [138, 271] width 3 height 8
click at [150, 303] on link "View Refund Detail" at bounding box center [176, 303] width 85 height 16
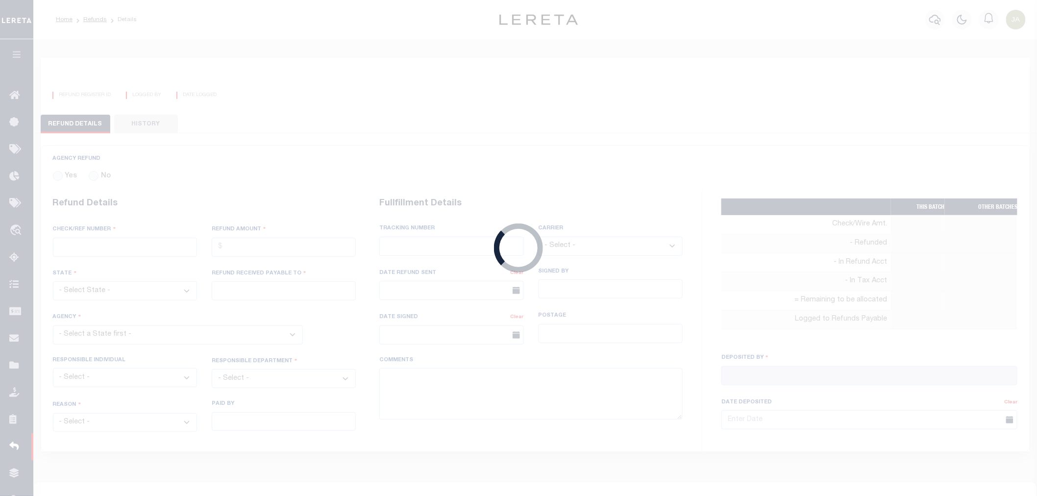
radio input "true"
type input "035768"
type input "$1,738.43"
type input "Accumatch"
select select "OUT"
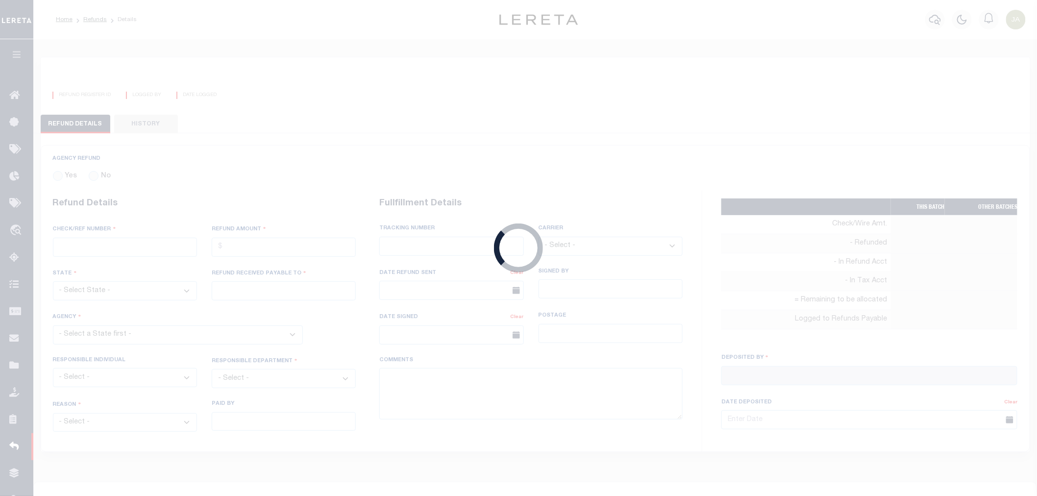
select select "DUP"
type textarea "*** SYSTEM TEST *** Customer has been refunded *** NEEDS TO BE DELETED ***"
type input "[PERSON_NAME]"
type input "[DATE]"
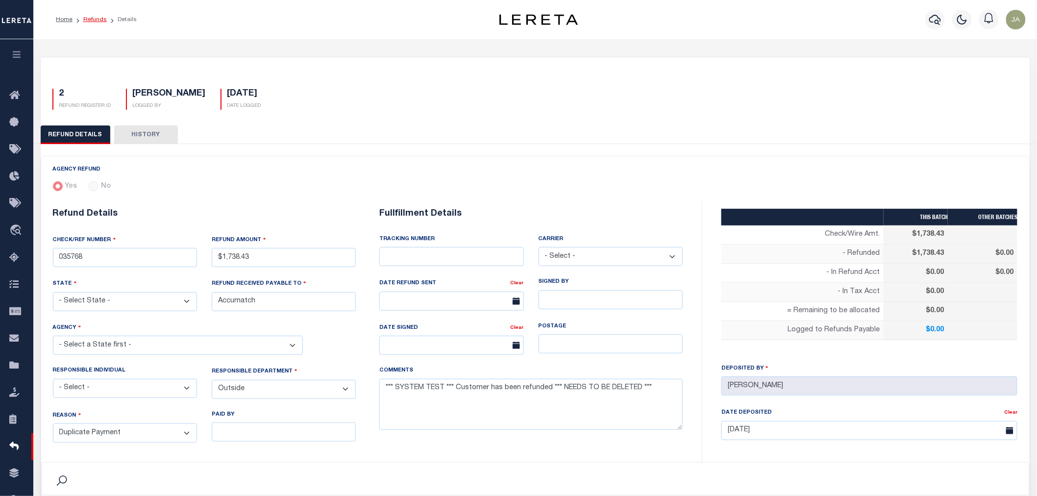
click at [92, 18] on link "Refunds" at bounding box center [95, 20] width 24 height 6
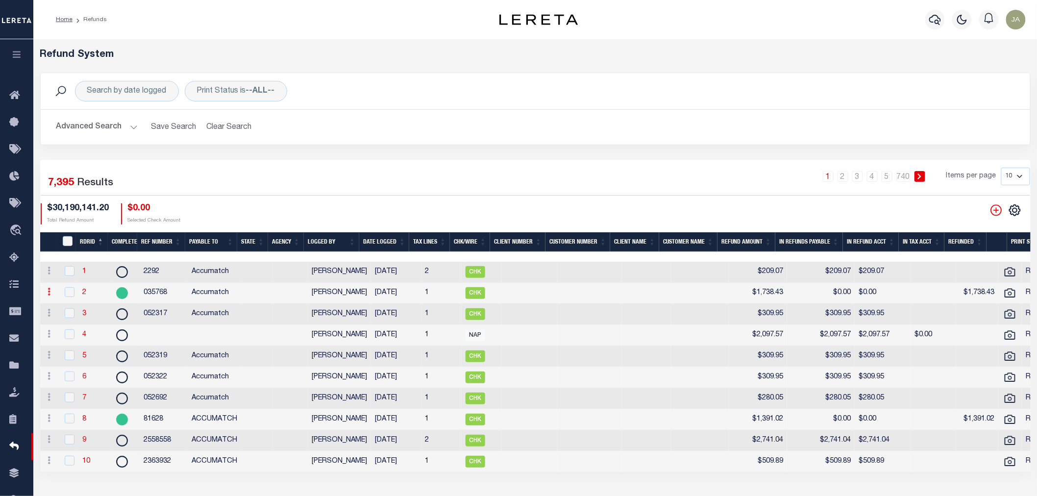
click at [50, 293] on icon at bounding box center [49, 292] width 3 height 8
click at [61, 322] on link "View Refund Detail" at bounding box center [87, 324] width 85 height 16
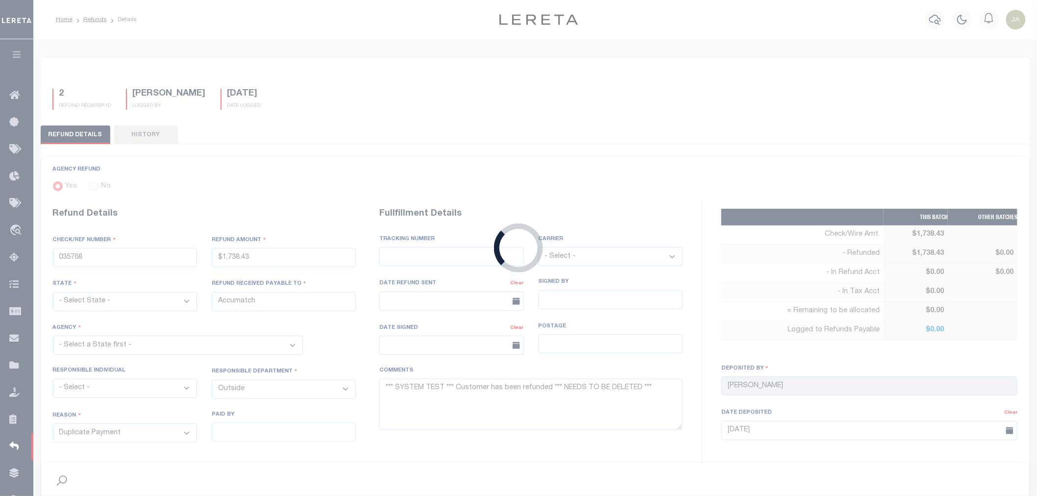
type input "$1,738.43"
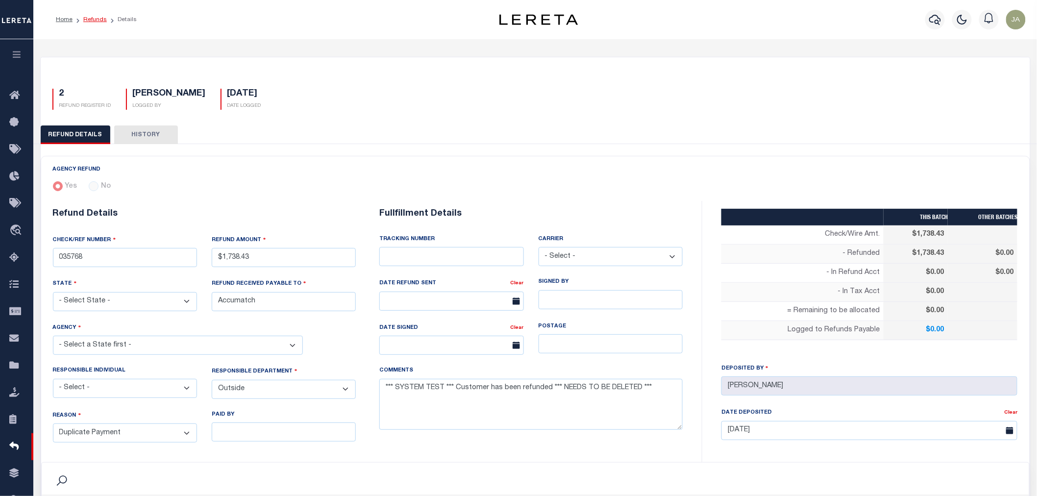
click at [92, 18] on link "Refunds" at bounding box center [95, 20] width 24 height 6
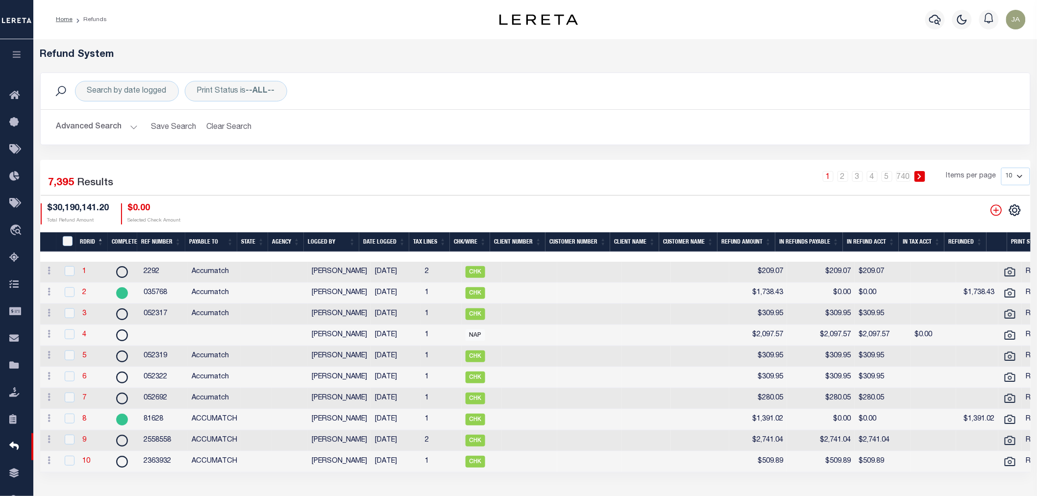
click at [7, 54] on button "button" at bounding box center [16, 55] width 33 height 33
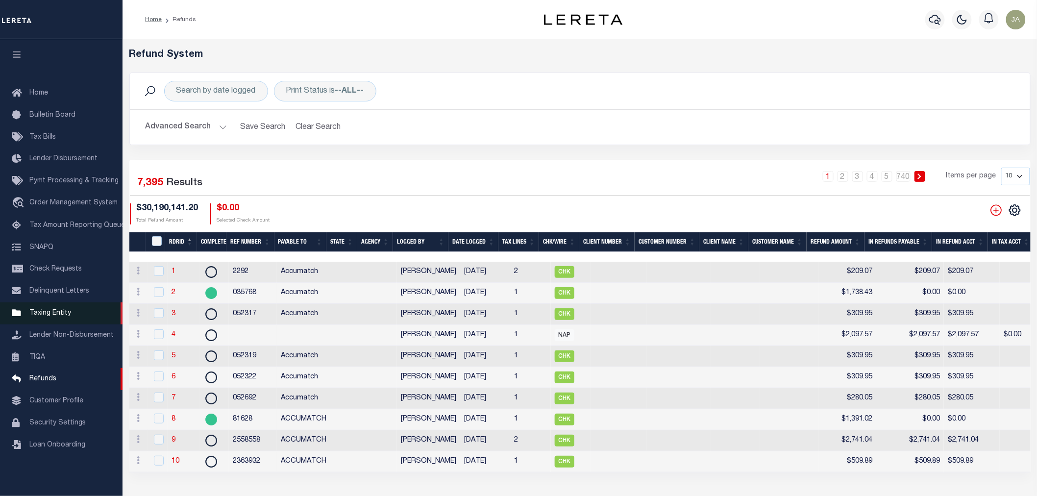
click at [52, 314] on span "Taxing Entity" at bounding box center [50, 313] width 42 height 7
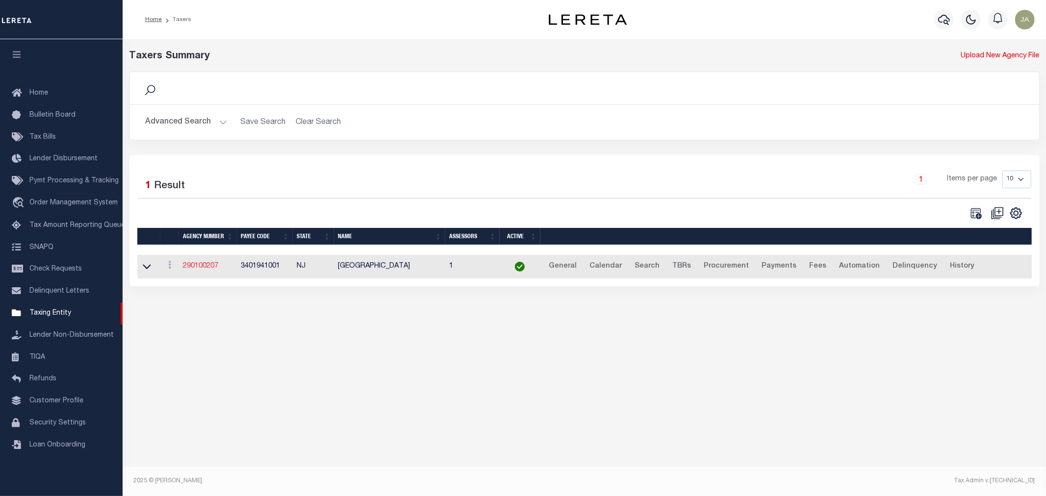
click at [205, 268] on link "290100207" at bounding box center [200, 266] width 35 height 7
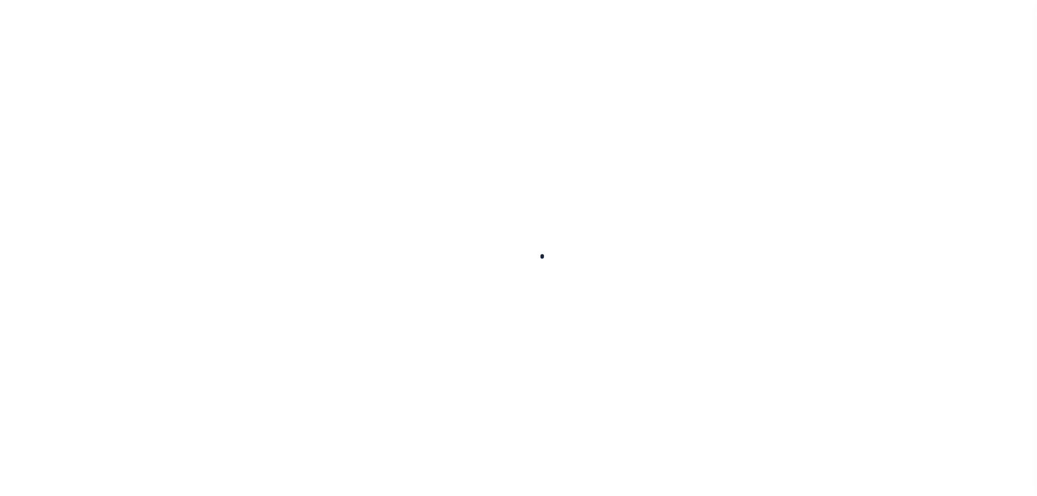
select select
checkbox input "false"
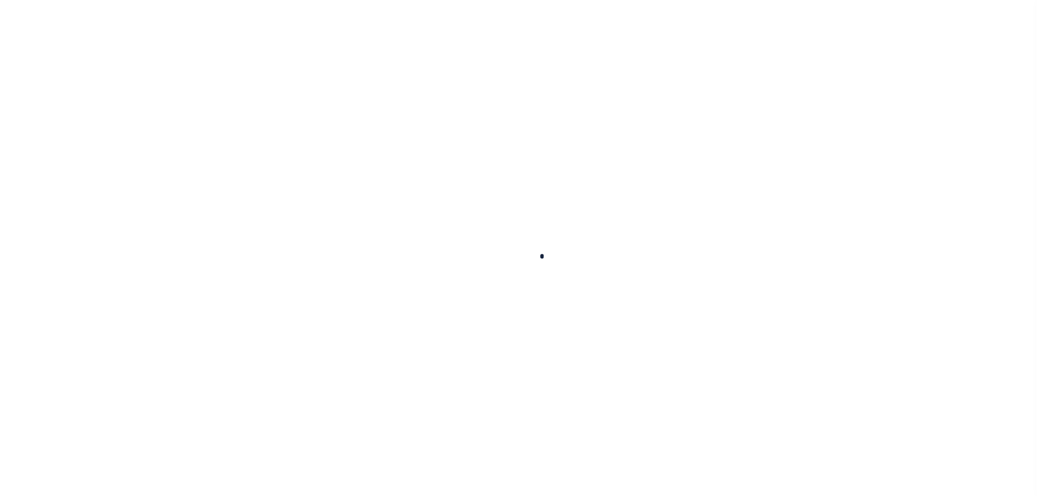
type input "3401941001"
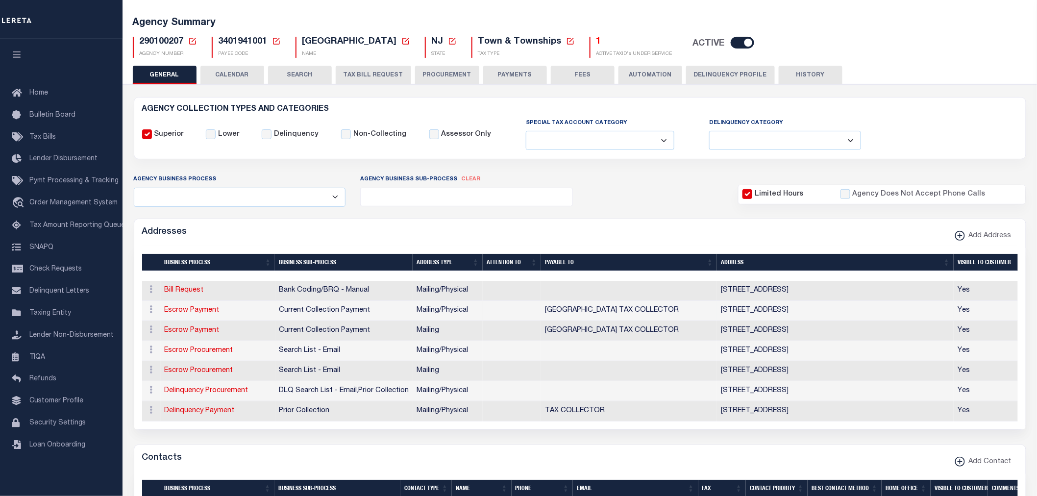
scroll to position [54, 0]
